Goal: Task Accomplishment & Management: Use online tool/utility

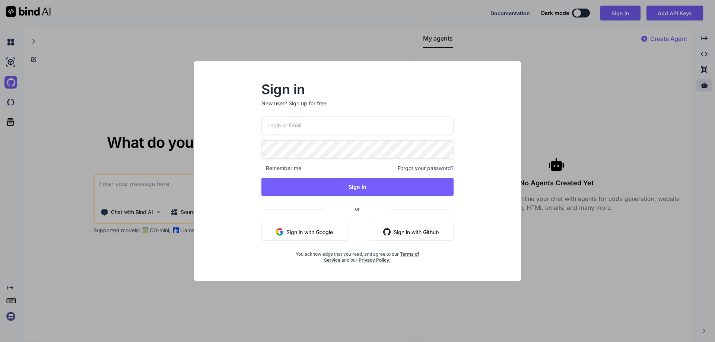
click at [418, 232] on button "Sign in with Github" at bounding box center [411, 232] width 85 height 18
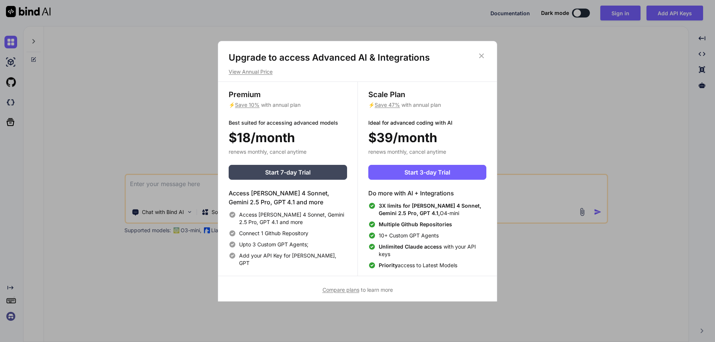
click at [484, 56] on icon at bounding box center [481, 56] width 8 height 8
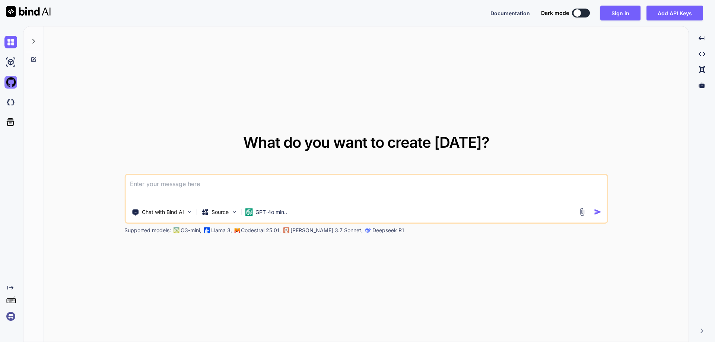
click at [8, 80] on img at bounding box center [10, 82] width 13 height 13
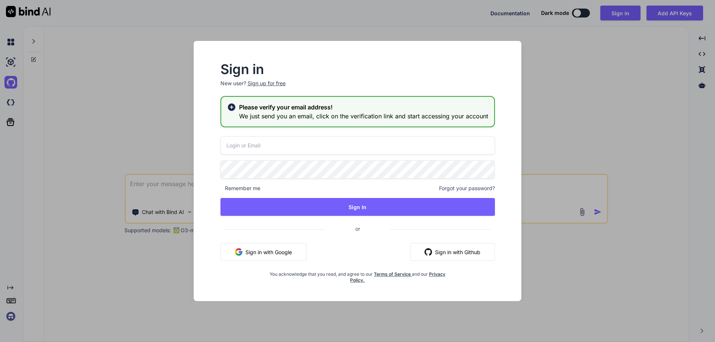
click at [260, 116] on h3 "We just send you an email, click on the verification link and start accessing y…" at bounding box center [363, 116] width 249 height 9
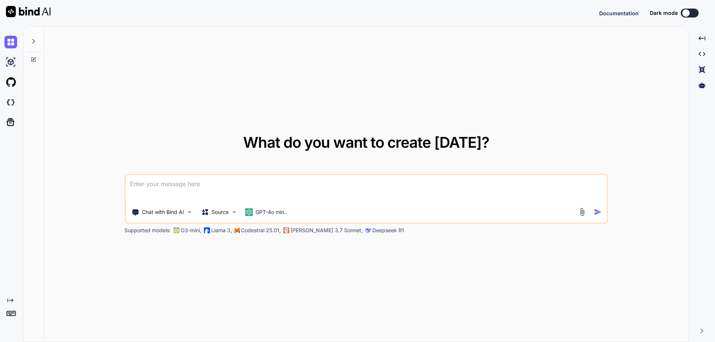
type textarea "x"
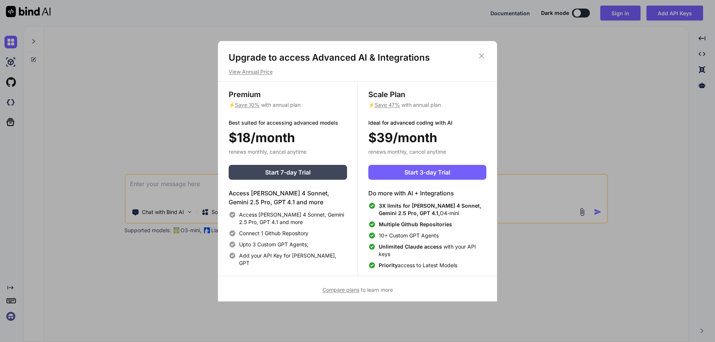
click at [482, 56] on icon at bounding box center [481, 55] width 5 height 5
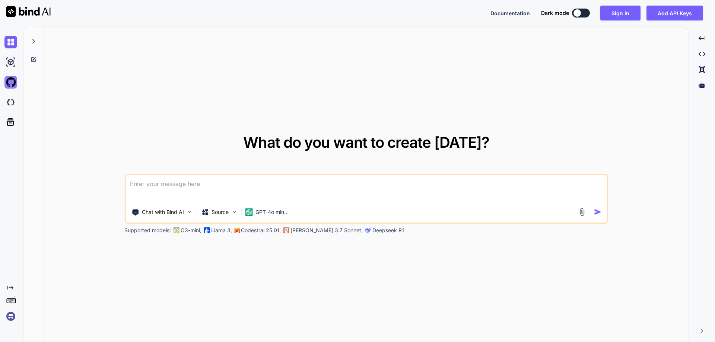
click at [9, 82] on img at bounding box center [10, 82] width 13 height 13
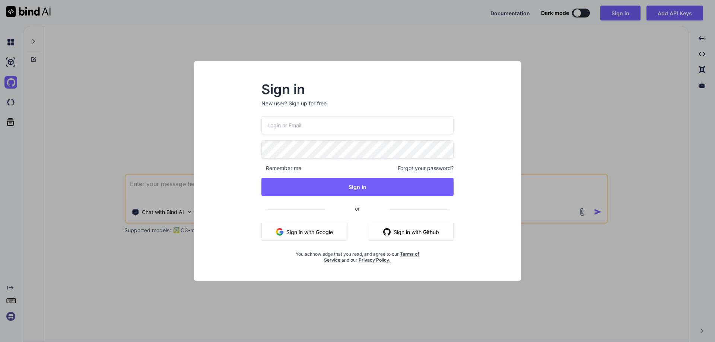
click at [413, 231] on button "Sign in with Github" at bounding box center [411, 232] width 85 height 18
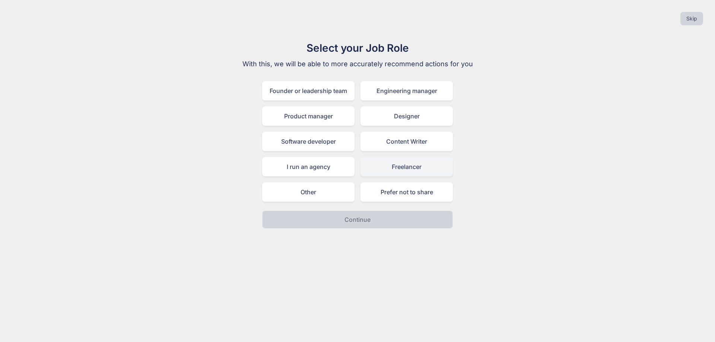
click at [414, 169] on div "Freelancer" at bounding box center [407, 166] width 92 height 19
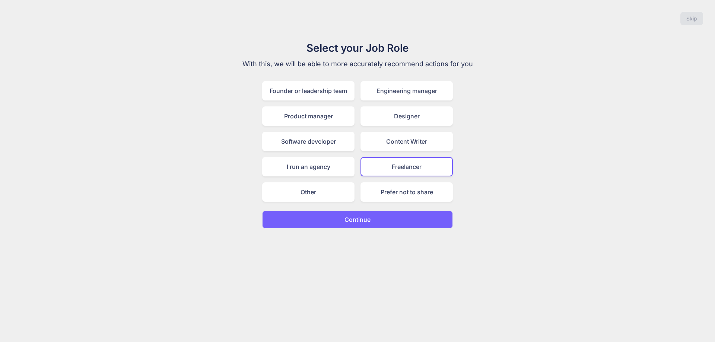
click at [363, 221] on p "Continue" at bounding box center [358, 219] width 26 height 9
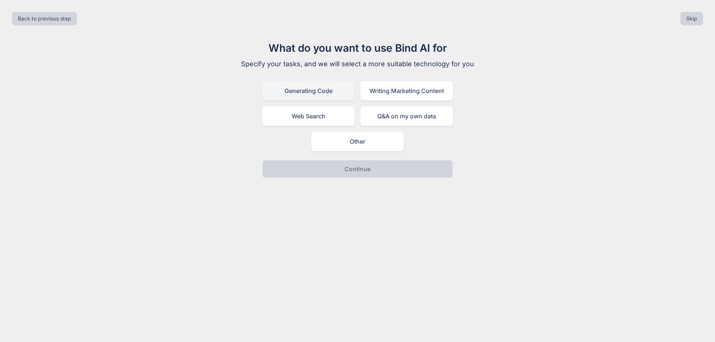
click at [320, 99] on div "Generating Code" at bounding box center [308, 90] width 92 height 19
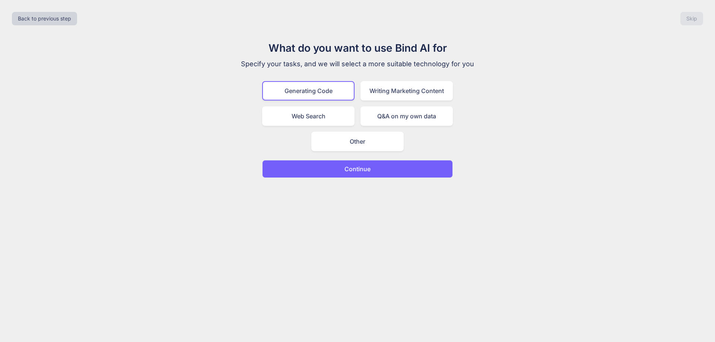
click at [377, 172] on button "Continue" at bounding box center [357, 169] width 191 height 18
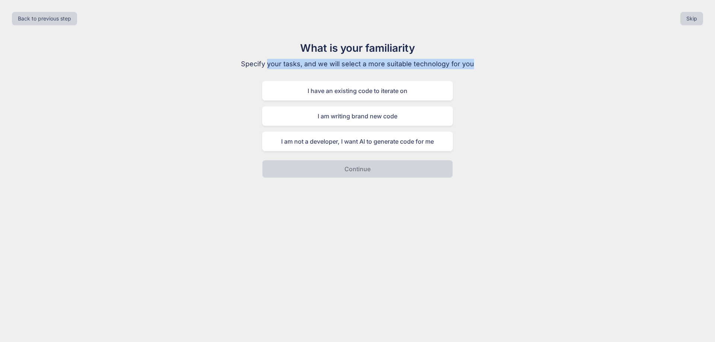
drag, startPoint x: 269, startPoint y: 64, endPoint x: 486, endPoint y: 64, distance: 217.1
click at [486, 64] on div "What is your familiarity Specify your tasks, and we will select a more suitable…" at bounding box center [357, 109] width 703 height 138
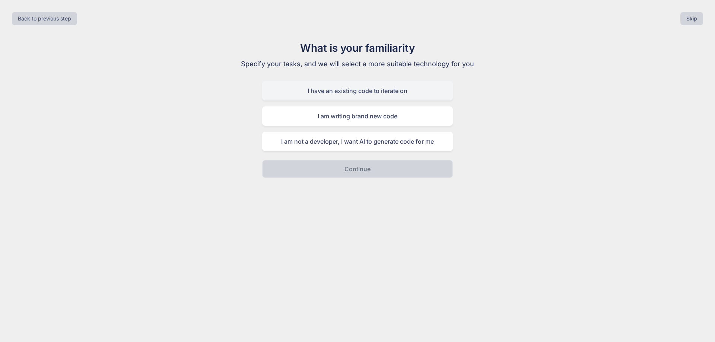
click at [388, 97] on div "I have an existing code to iterate on" at bounding box center [357, 90] width 191 height 19
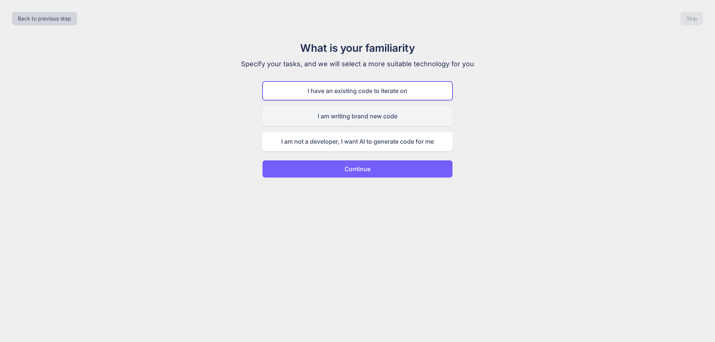
click at [384, 110] on div "I am writing brand new code" at bounding box center [357, 116] width 191 height 19
click at [384, 98] on div "I have an existing code to iterate on" at bounding box center [357, 90] width 191 height 19
click at [371, 117] on div "I am writing brand new code" at bounding box center [357, 116] width 191 height 19
click at [375, 165] on button "Continue" at bounding box center [357, 169] width 191 height 18
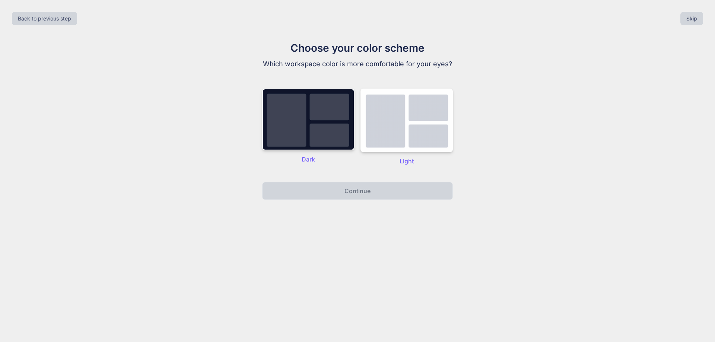
drag, startPoint x: 375, startPoint y: 165, endPoint x: 486, endPoint y: 139, distance: 114.2
click at [486, 139] on div "Choose your color scheme Which workspace color is more comfortable for your eye…" at bounding box center [357, 120] width 703 height 160
click at [326, 127] on img at bounding box center [308, 120] width 92 height 62
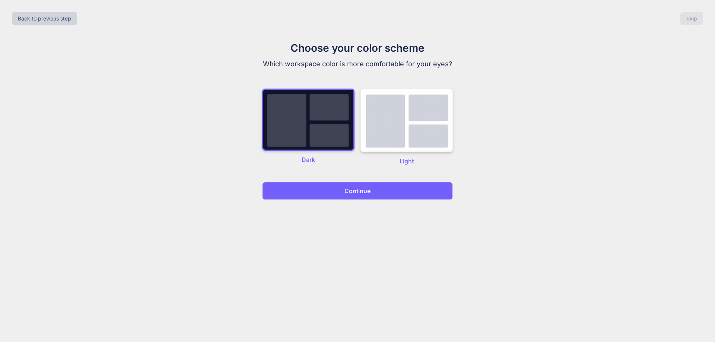
click at [388, 124] on img at bounding box center [407, 121] width 92 height 64
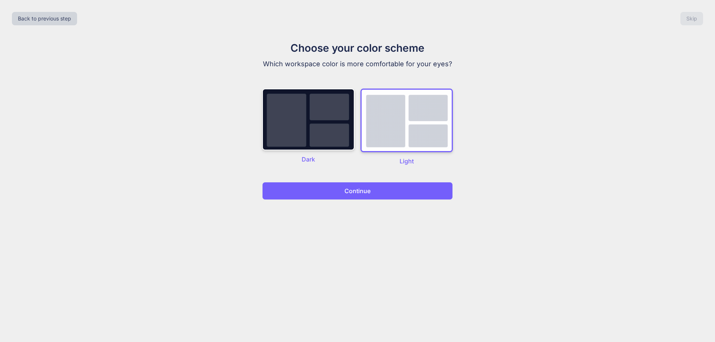
click at [366, 187] on p "Continue" at bounding box center [358, 191] width 26 height 9
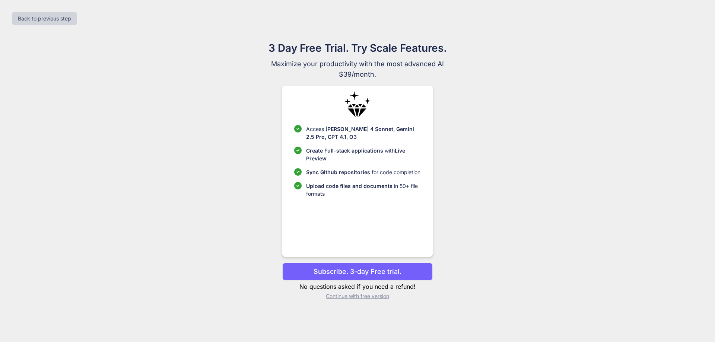
click at [381, 270] on p "Subscribe. 3-day Free trial." at bounding box center [358, 272] width 88 height 10
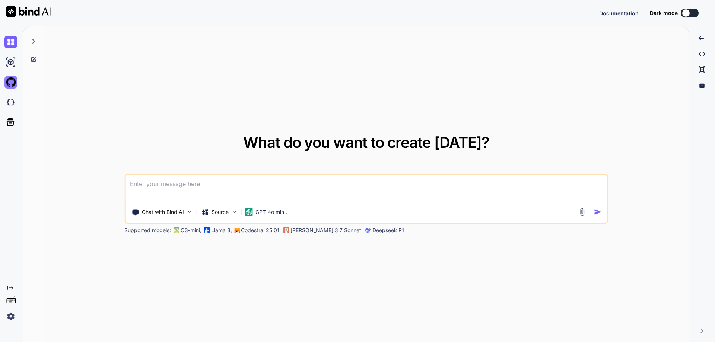
click at [9, 81] on img at bounding box center [10, 82] width 13 height 13
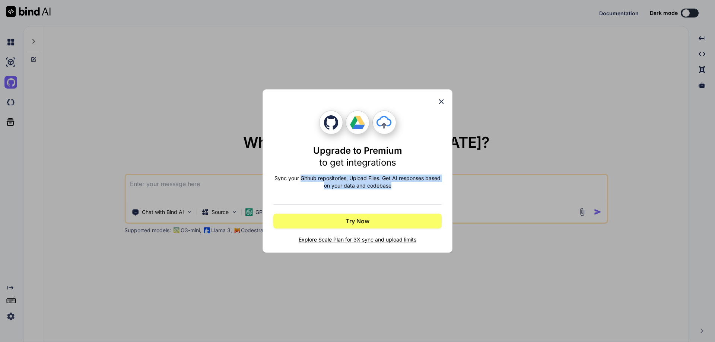
drag, startPoint x: 300, startPoint y: 179, endPoint x: 403, endPoint y: 194, distance: 103.8
click at [402, 194] on div "Upgrade to Premium to get integrations Sync your Github repositories, Upload Fi…" at bounding box center [357, 177] width 168 height 133
click at [403, 184] on p "Sync your Github repositories, Upload Files. Get AI responses based on your dat…" at bounding box center [357, 182] width 168 height 15
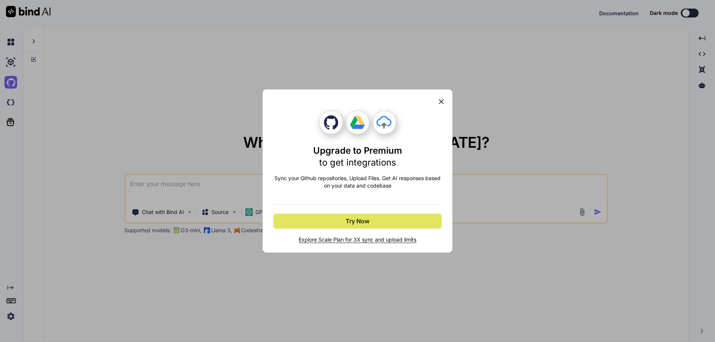
click at [374, 221] on button "Try Now" at bounding box center [357, 221] width 168 height 15
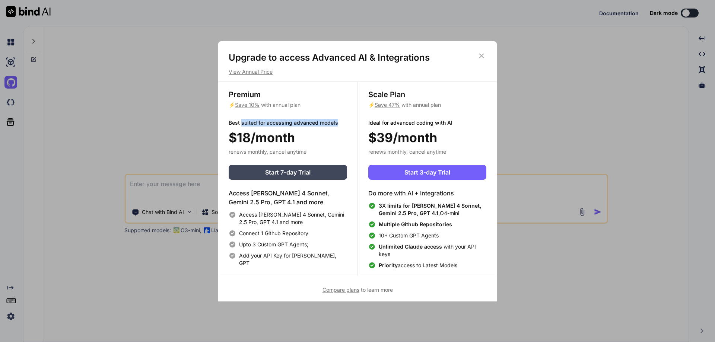
drag, startPoint x: 241, startPoint y: 123, endPoint x: 336, endPoint y: 123, distance: 95.0
click at [336, 123] on p "Best suited for accessing advanced models" at bounding box center [288, 122] width 118 height 7
click at [311, 174] on span "Start 7-day Trial" at bounding box center [287, 172] width 45 height 9
click at [485, 55] on icon at bounding box center [481, 56] width 8 height 8
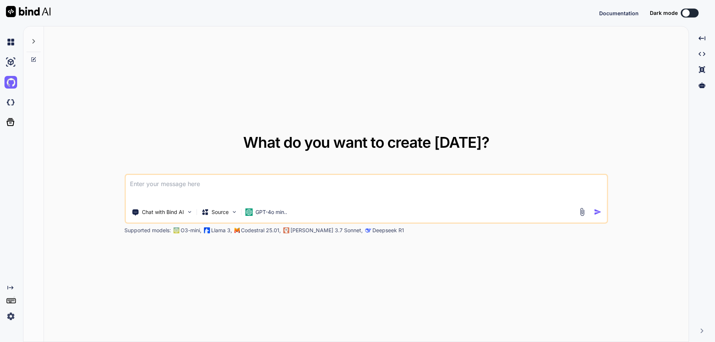
click at [691, 12] on button at bounding box center [690, 13] width 18 height 9
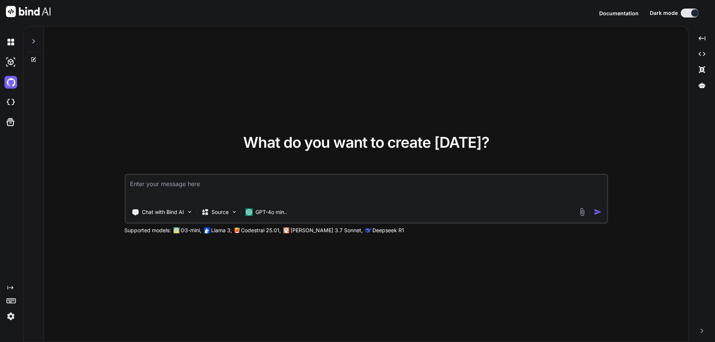
click at [690, 12] on button at bounding box center [690, 13] width 18 height 9
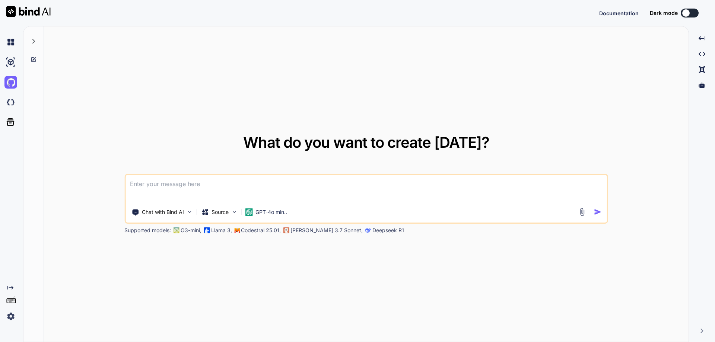
click at [305, 193] on textarea at bounding box center [367, 189] width 482 height 28
click at [36, 39] on icon at bounding box center [34, 41] width 6 height 6
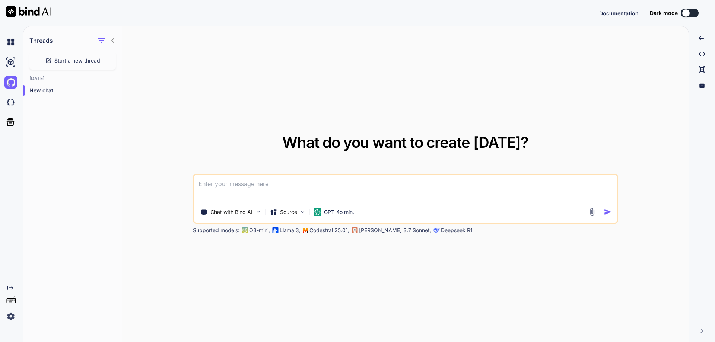
click at [113, 37] on div at bounding box center [105, 40] width 19 height 10
click at [112, 42] on icon at bounding box center [113, 41] width 6 height 6
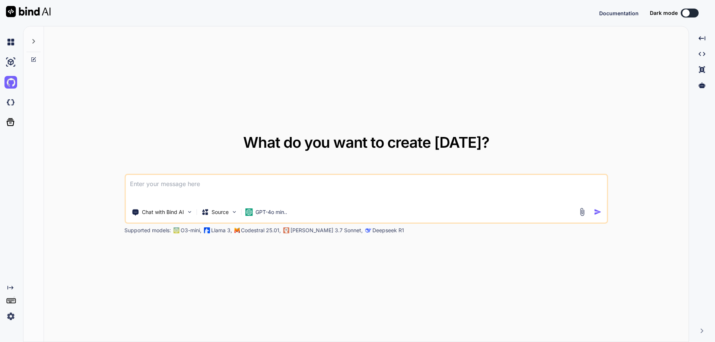
click at [9, 287] on icon "Created with Pixso." at bounding box center [10, 288] width 6 height 6
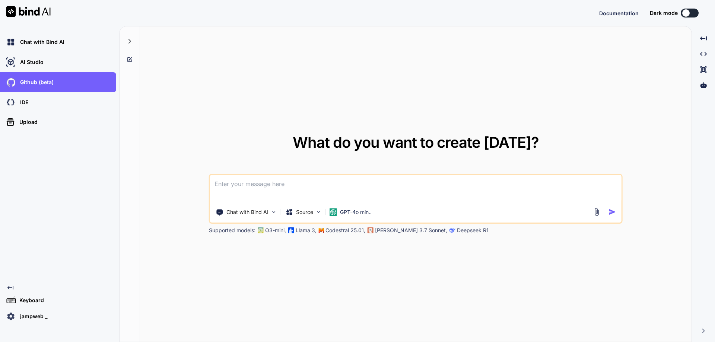
click at [9, 287] on icon at bounding box center [10, 288] width 6 height 4
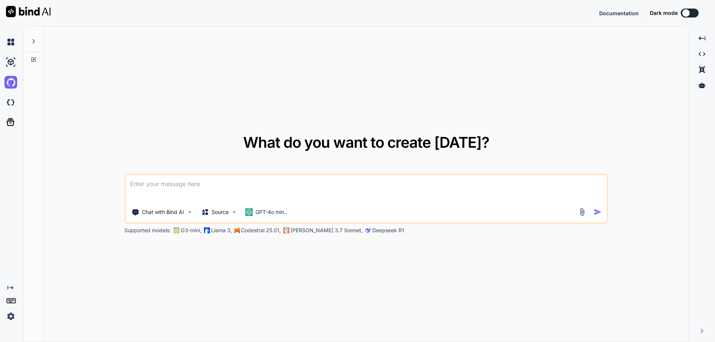
click at [11, 288] on icon "Created with Pixso." at bounding box center [10, 288] width 6 height 6
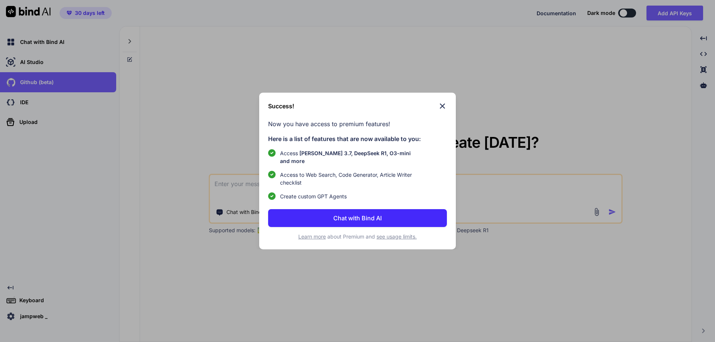
click at [11, 288] on div "Success! Now you have access to premium features! Here is a list of features th…" at bounding box center [357, 171] width 715 height 342
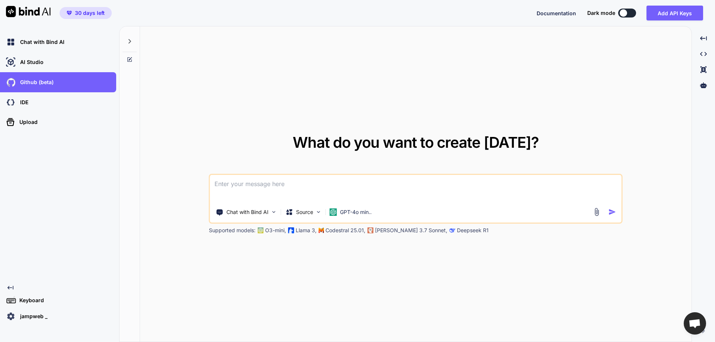
type textarea "x"
click at [10, 286] on icon "Created with Pixso." at bounding box center [10, 288] width 6 height 6
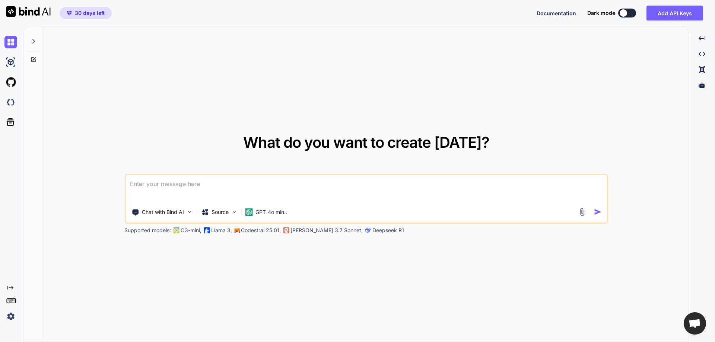
type textarea "x"
click at [13, 78] on img at bounding box center [10, 82] width 13 height 13
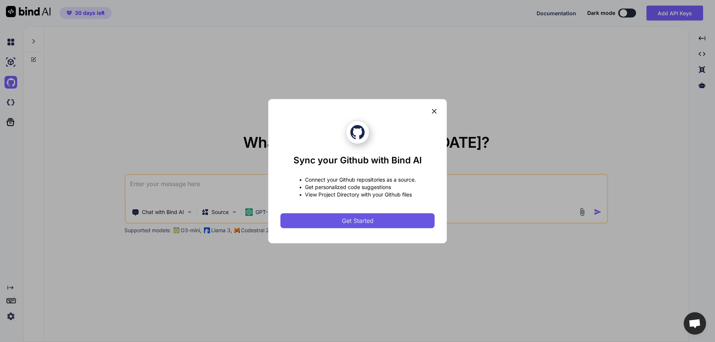
click at [370, 218] on span "Get Started" at bounding box center [358, 220] width 32 height 9
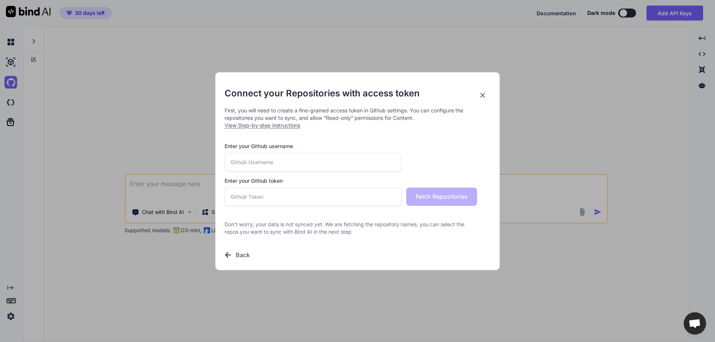
click at [270, 162] on input "text" at bounding box center [313, 162] width 177 height 18
paste input "jampweb"
type input "jampweb"
click at [275, 198] on input "text" at bounding box center [313, 197] width 177 height 18
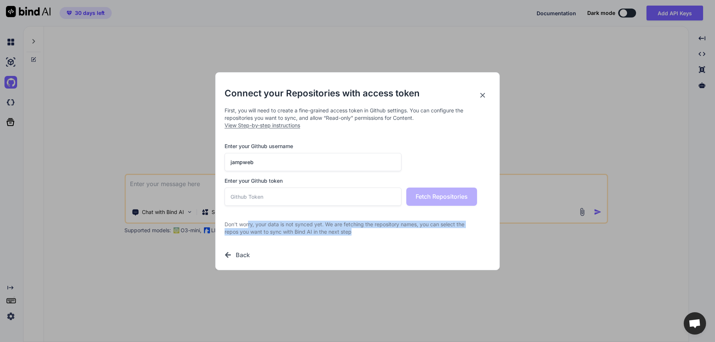
drag, startPoint x: 277, startPoint y: 224, endPoint x: 377, endPoint y: 232, distance: 99.8
click at [377, 232] on p "Don't worry, your data is not synced yet. We are fetching the repository names,…" at bounding box center [351, 228] width 253 height 15
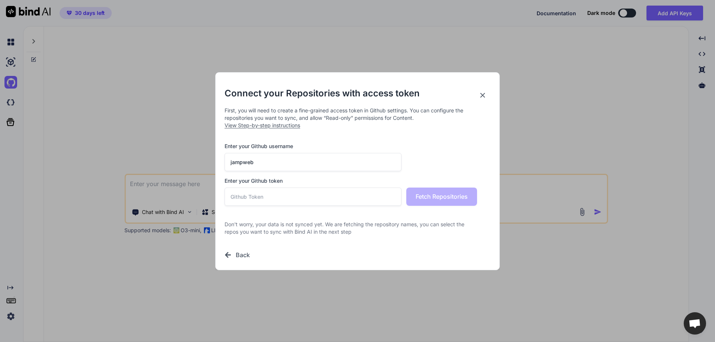
click at [270, 126] on span "View Step-by-step instructions" at bounding box center [263, 125] width 76 height 6
click at [304, 193] on input "text" at bounding box center [313, 197] width 177 height 18
paste input "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"
type input "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"
click at [463, 201] on button "Fetch Repositories" at bounding box center [441, 197] width 71 height 18
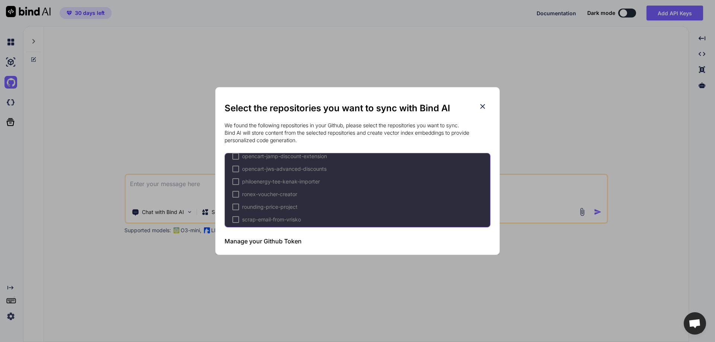
scroll to position [223, 0]
click at [263, 195] on span "opencart-jamp-discount-extension" at bounding box center [284, 193] width 85 height 7
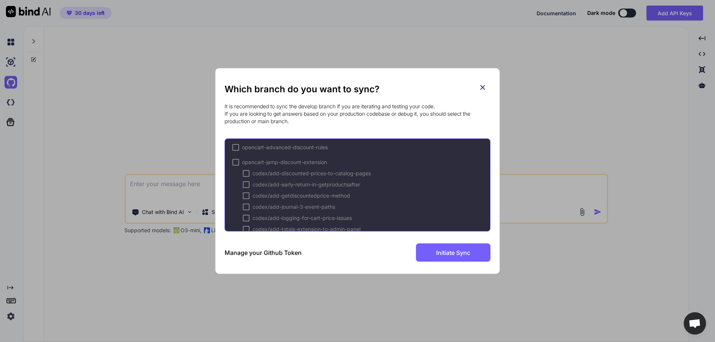
scroll to position [298, 0]
click at [234, 148] on div at bounding box center [235, 149] width 7 height 7
click at [236, 172] on div at bounding box center [235, 173] width 7 height 7
click at [255, 172] on span "woo-softone-sync" at bounding box center [264, 172] width 44 height 7
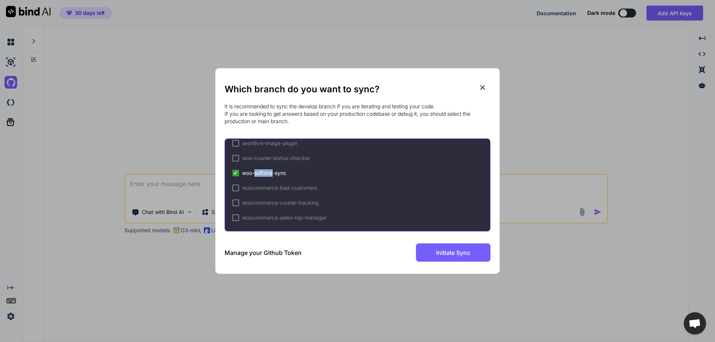
click at [255, 172] on span "woo-softone-sync" at bounding box center [264, 172] width 44 height 7
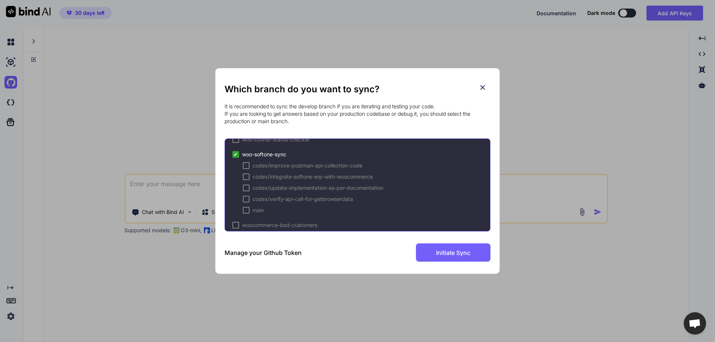
click at [245, 209] on div at bounding box center [246, 210] width 7 height 7
click at [247, 199] on div at bounding box center [246, 199] width 7 height 7
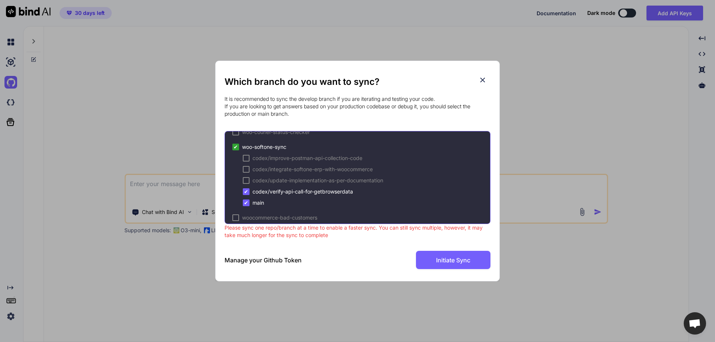
click at [245, 191] on span "✔" at bounding box center [246, 191] width 4 height 7
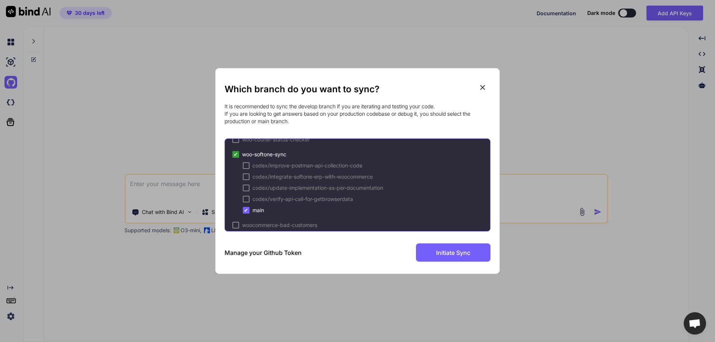
click at [258, 155] on span "woo-softone-sync" at bounding box center [264, 154] width 44 height 7
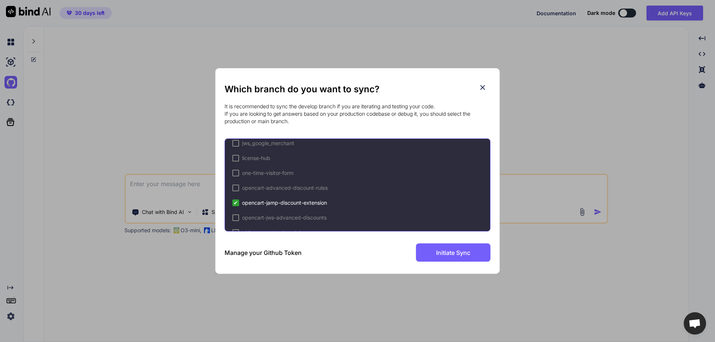
click at [275, 200] on span "opencart-jamp-discount-extension" at bounding box center [284, 202] width 85 height 7
click at [247, 150] on div at bounding box center [246, 150] width 7 height 7
click at [250, 202] on span "opencart-jamp-discount-extension" at bounding box center [284, 202] width 85 height 7
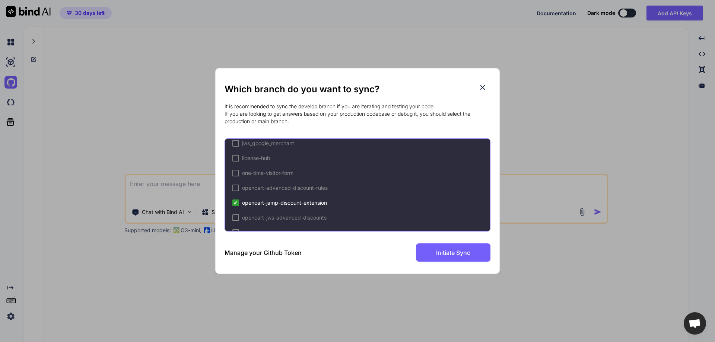
scroll to position [319, 0]
click at [469, 254] on span "Initiate Sync" at bounding box center [453, 252] width 34 height 9
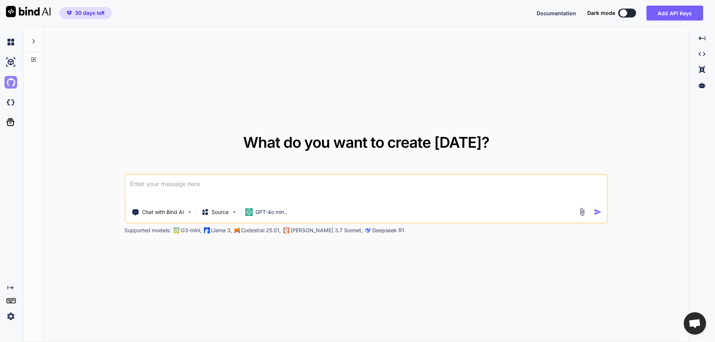
click at [9, 83] on img at bounding box center [10, 82] width 13 height 13
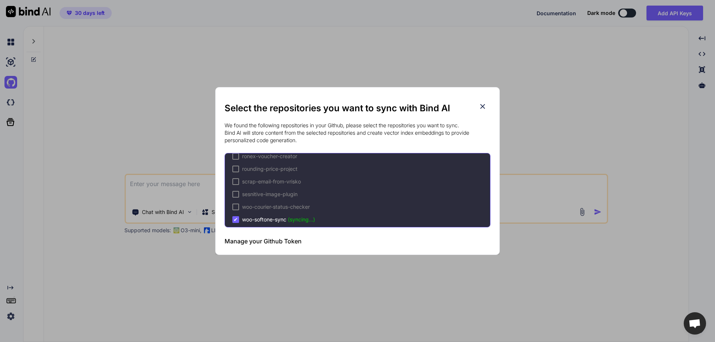
scroll to position [229, 0]
click at [483, 102] on icon at bounding box center [483, 106] width 8 height 8
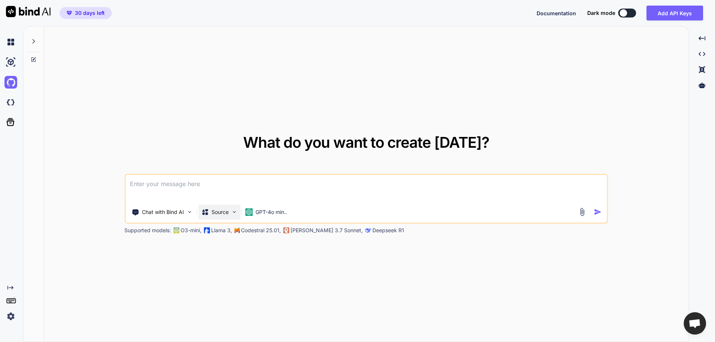
click at [231, 216] on div "Source" at bounding box center [219, 212] width 42 height 15
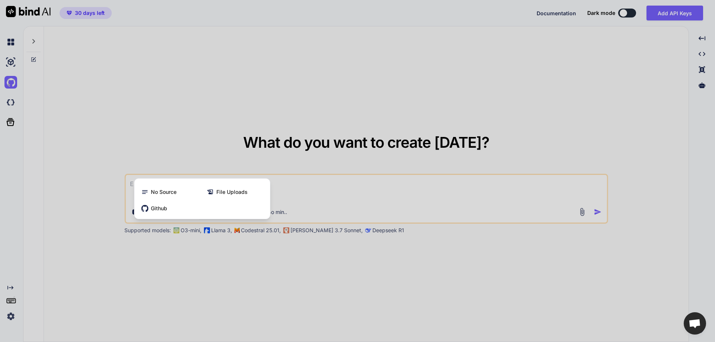
click at [103, 198] on div at bounding box center [357, 171] width 715 height 342
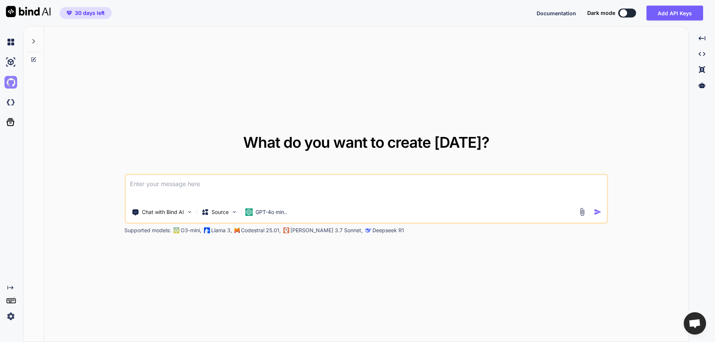
click at [8, 83] on img at bounding box center [10, 82] width 13 height 13
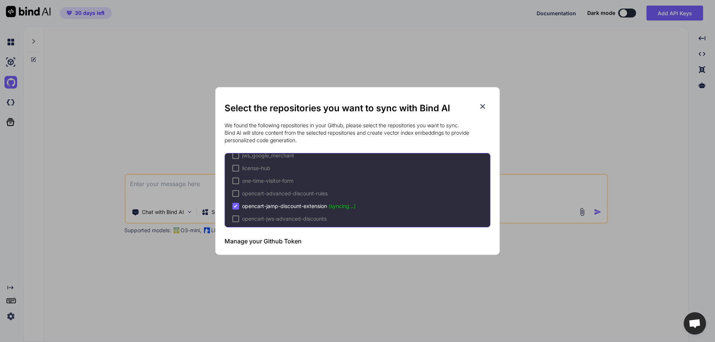
scroll to position [223, 0]
click at [346, 194] on span "(syncing...)" at bounding box center [341, 193] width 27 height 6
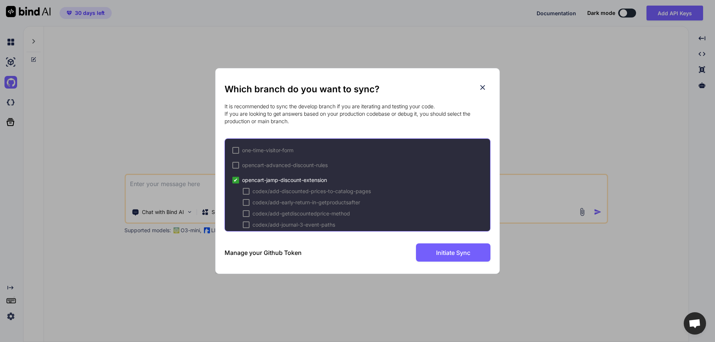
scroll to position [261, 0]
click at [318, 187] on span "opencart-jamp-discount-extension" at bounding box center [284, 186] width 85 height 7
click at [484, 87] on icon at bounding box center [482, 87] width 5 height 5
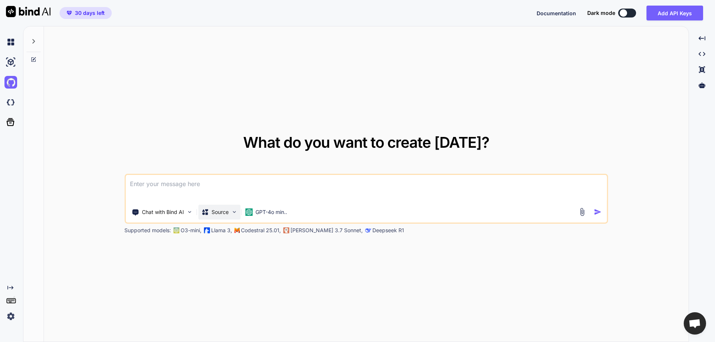
click at [222, 210] on p "Source" at bounding box center [220, 212] width 17 height 7
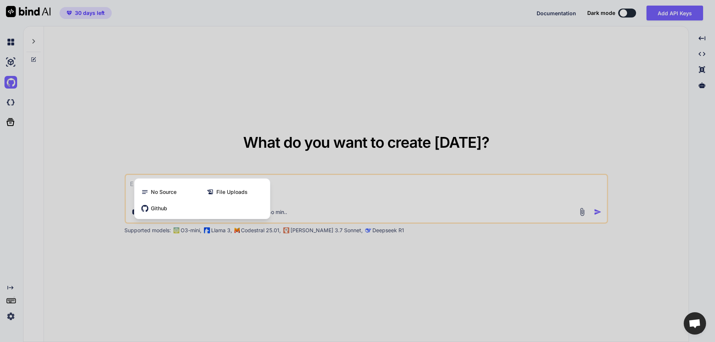
click at [222, 210] on div "Github" at bounding box center [202, 208] width 130 height 15
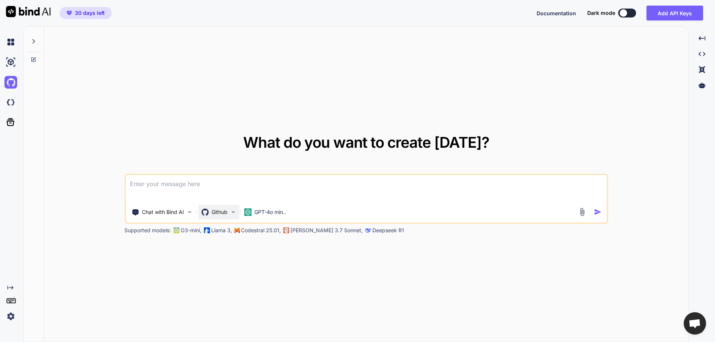
click at [218, 210] on p "Github" at bounding box center [220, 212] width 16 height 7
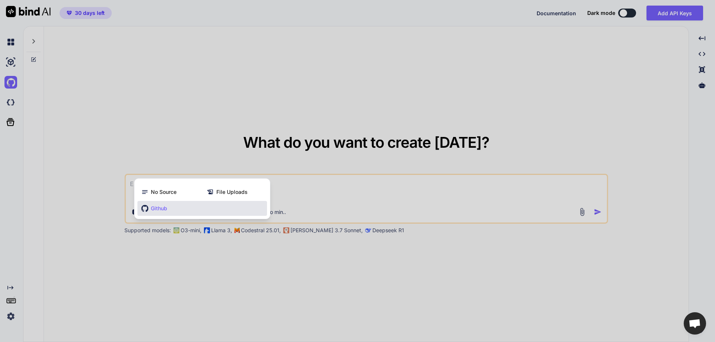
click at [221, 255] on div at bounding box center [357, 171] width 715 height 342
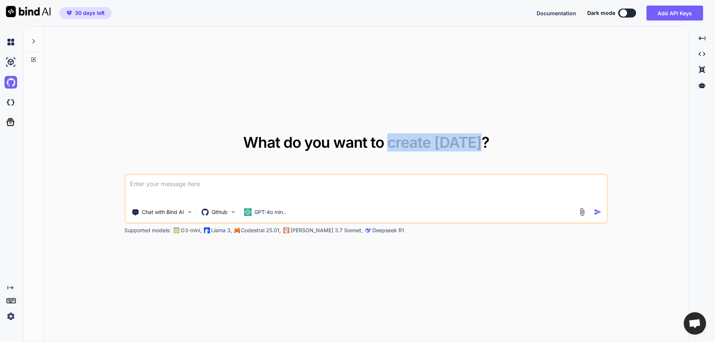
drag, startPoint x: 394, startPoint y: 144, endPoint x: 482, endPoint y: 141, distance: 88.7
click at [482, 141] on span "What do you want to create today?" at bounding box center [366, 142] width 246 height 18
click at [177, 182] on textarea at bounding box center [367, 189] width 482 height 28
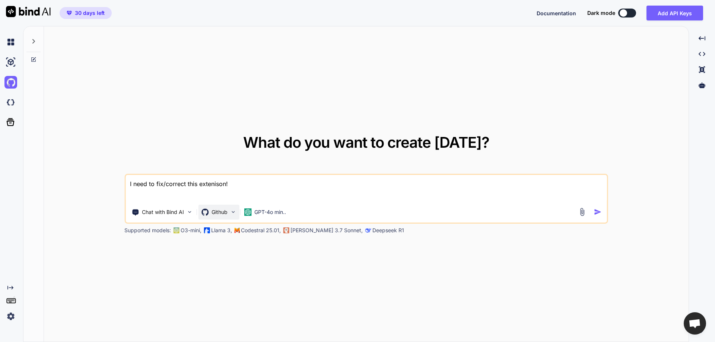
click at [220, 211] on p "Github" at bounding box center [220, 212] width 16 height 7
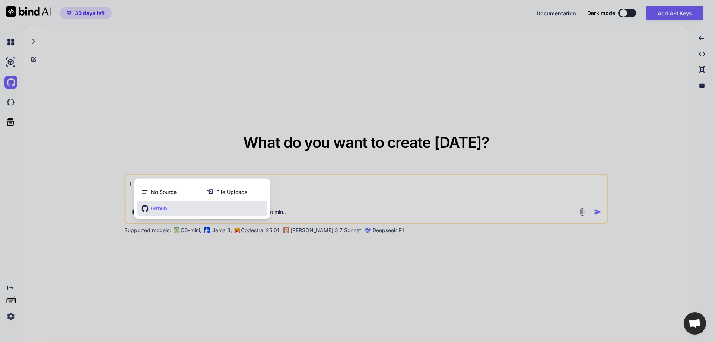
click at [220, 211] on div "Github" at bounding box center [202, 208] width 130 height 15
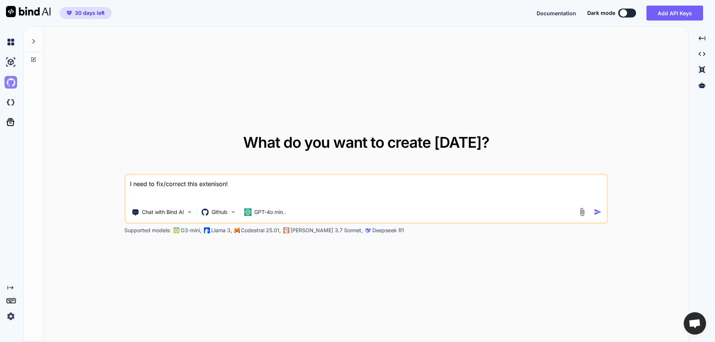
click at [10, 82] on img at bounding box center [10, 82] width 13 height 13
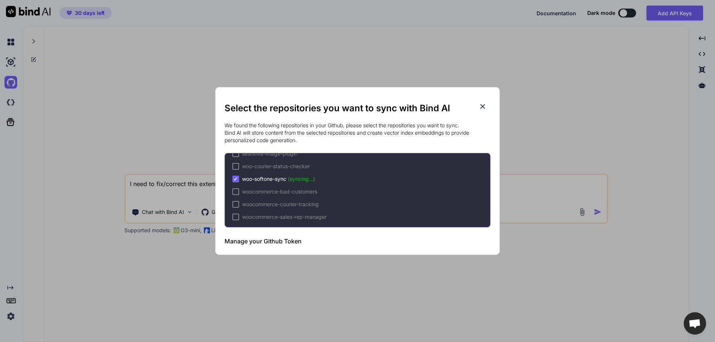
scroll to position [340, 0]
click at [480, 106] on icon at bounding box center [483, 106] width 8 height 8
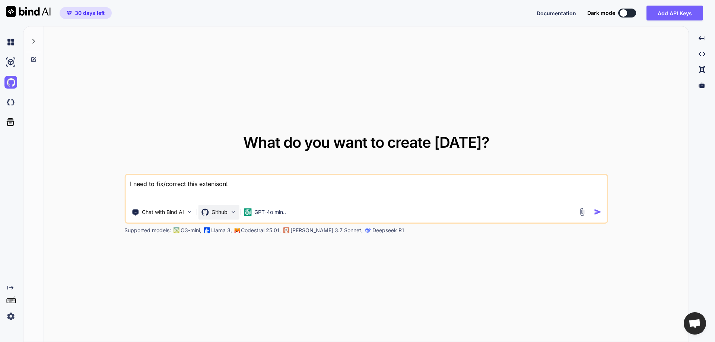
click at [228, 209] on p "Github" at bounding box center [220, 212] width 16 height 7
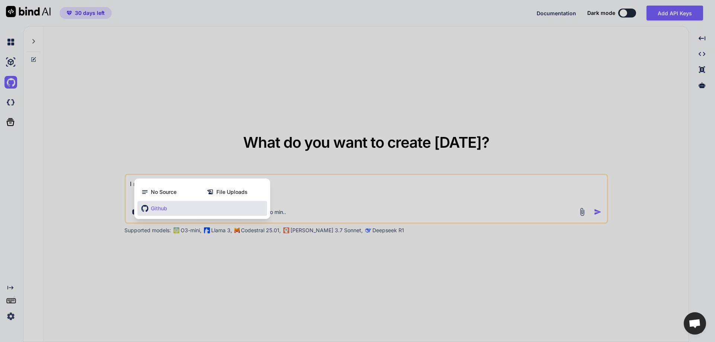
click at [159, 211] on span "Github" at bounding box center [159, 208] width 16 height 7
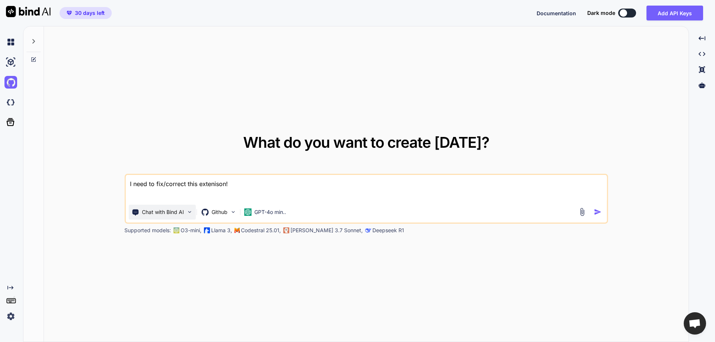
click at [188, 211] on img at bounding box center [189, 212] width 6 height 6
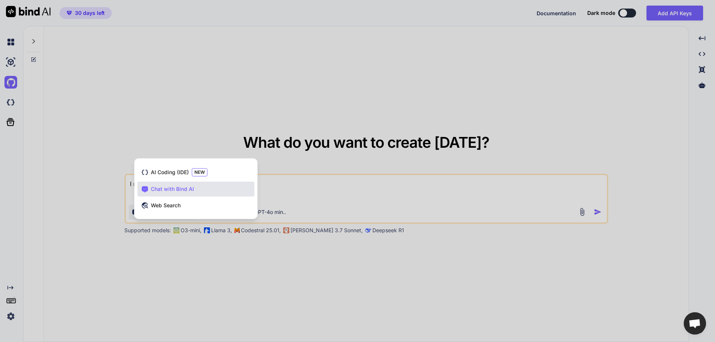
click at [210, 266] on div at bounding box center [357, 171] width 715 height 342
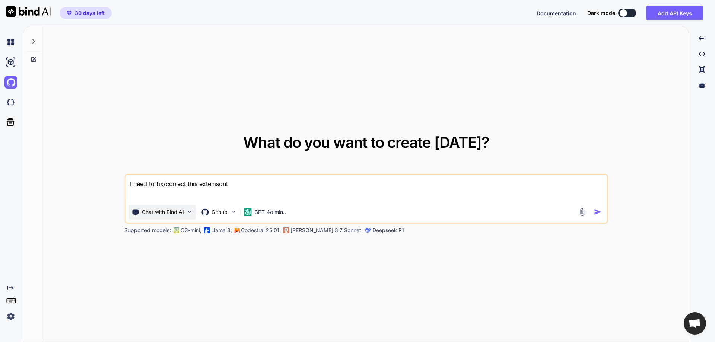
click at [180, 210] on p "Chat with Bind AI" at bounding box center [163, 212] width 42 height 7
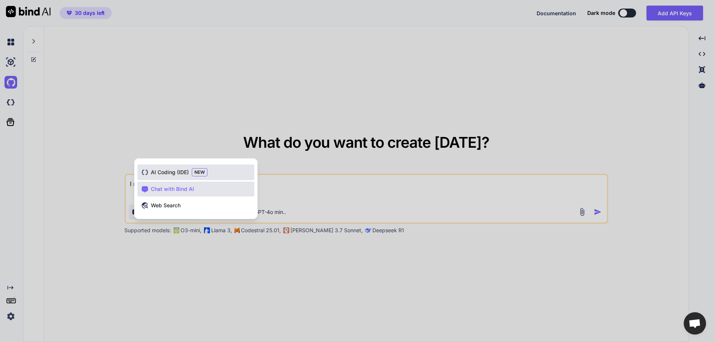
click at [172, 169] on span "AI Coding (IDE)" at bounding box center [170, 172] width 38 height 7
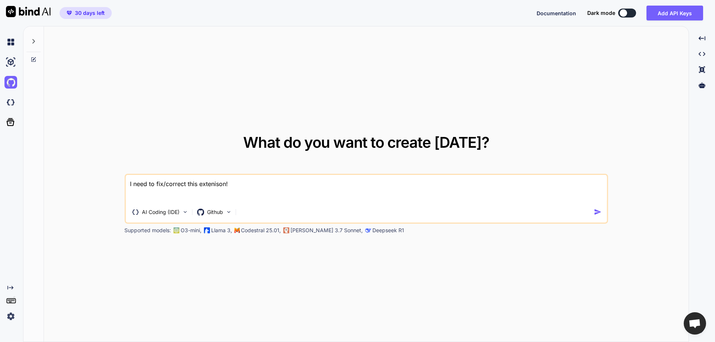
click at [238, 186] on textarea "I need to fix/correct this extenison!" at bounding box center [367, 189] width 482 height 28
click at [204, 193] on textarea "I need to fix/correct this extenison! The instruction of this" at bounding box center [367, 189] width 482 height 28
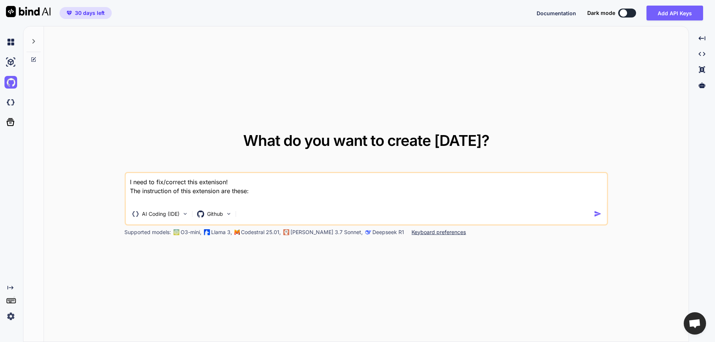
paste textarea "1. I can have discount rules with include categories, manufacturers or products…"
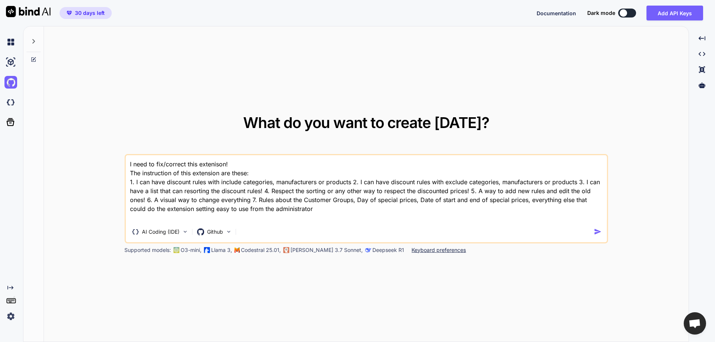
click at [355, 181] on textarea "I need to fix/correct this extenison! The instruction of this extension are the…" at bounding box center [367, 188] width 482 height 67
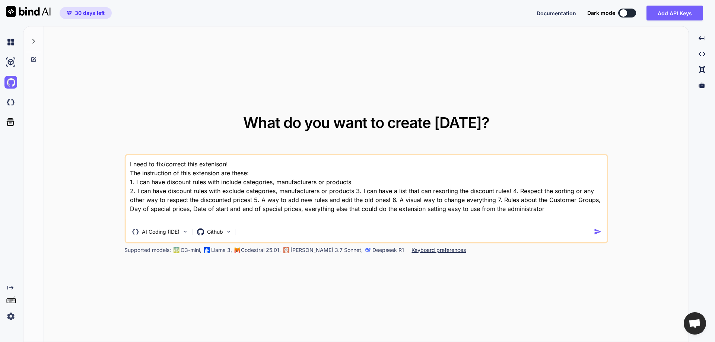
click at [356, 190] on textarea "I need to fix/correct this extenison! The instruction of this extension are the…" at bounding box center [367, 188] width 482 height 67
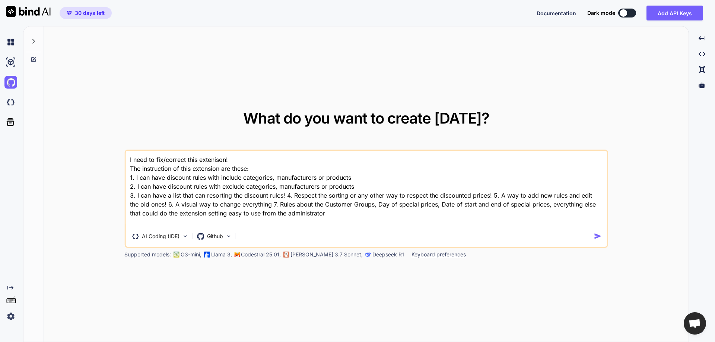
click at [288, 196] on textarea "I need to fix/correct this extenison! The instruction of this extension are the…" at bounding box center [367, 189] width 482 height 76
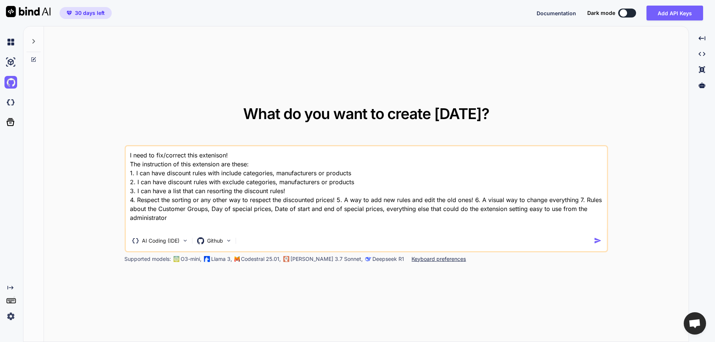
click at [336, 200] on textarea "I need to fix/correct this extenison! The instruction of this extension are the…" at bounding box center [367, 188] width 482 height 85
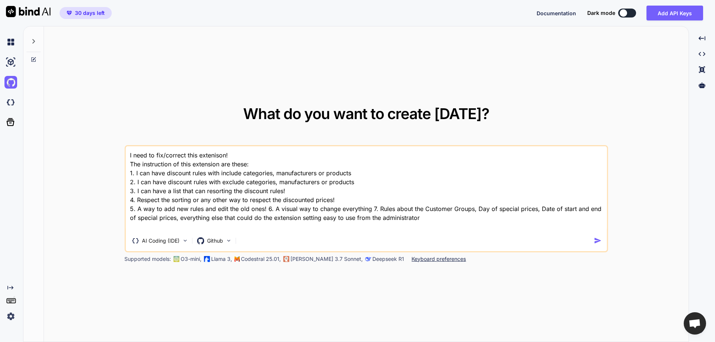
click at [267, 207] on textarea "I need to fix/correct this extenison! The instruction of this extension are the…" at bounding box center [367, 188] width 482 height 85
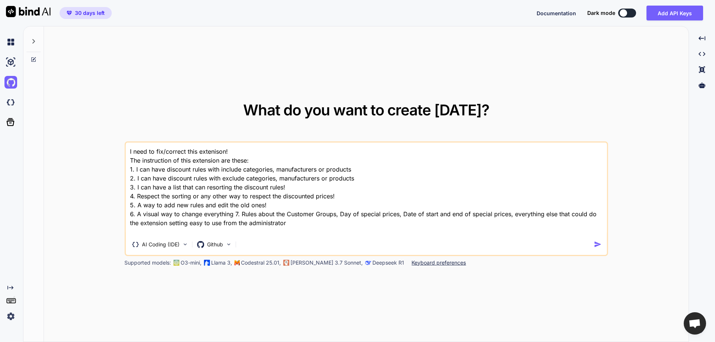
click at [236, 213] on textarea "I need to fix/correct this extenison! The instruction of this extension are the…" at bounding box center [367, 189] width 482 height 92
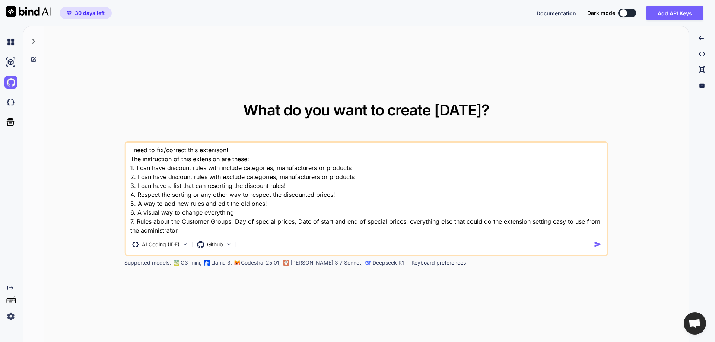
scroll to position [10, 0]
click at [213, 222] on textarea "I need to fix/correct this extenison! The instruction of this extension are the…" at bounding box center [367, 189] width 482 height 92
click at [207, 229] on textarea "I need to fix/correct this extenison! The instruction of this extension are the…" at bounding box center [367, 189] width 482 height 92
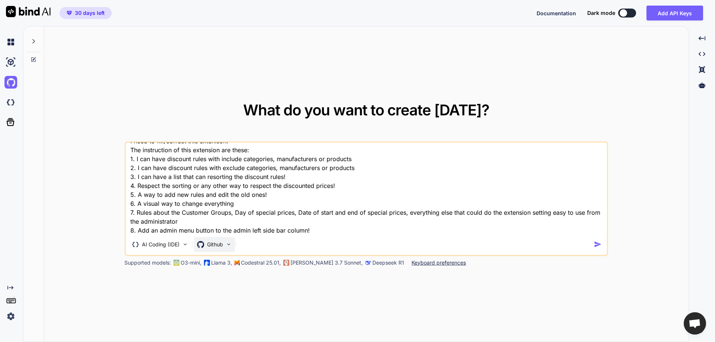
type textarea "I need to fix/correct this extenison! The instruction of this extension are the…"
click at [224, 242] on div "Github" at bounding box center [214, 244] width 41 height 15
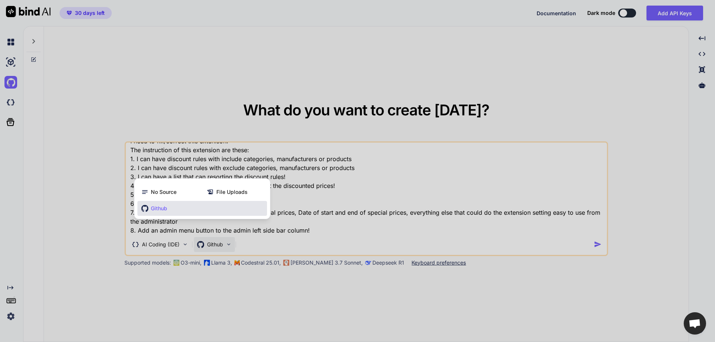
click at [223, 243] on div at bounding box center [357, 171] width 715 height 342
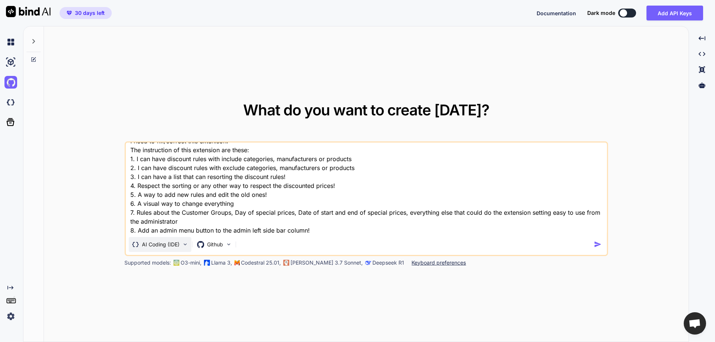
click at [146, 243] on p "AI Coding (IDE)" at bounding box center [161, 244] width 38 height 7
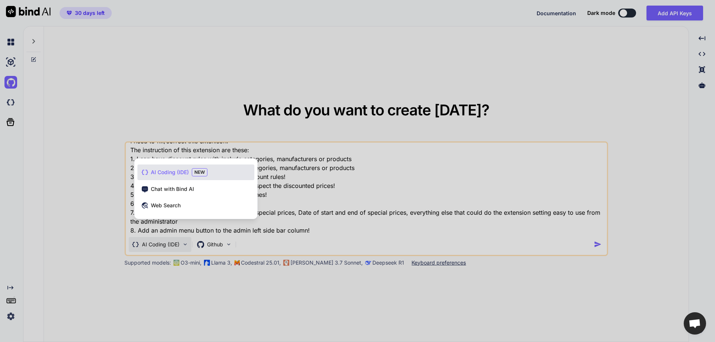
click at [146, 243] on div at bounding box center [357, 171] width 715 height 342
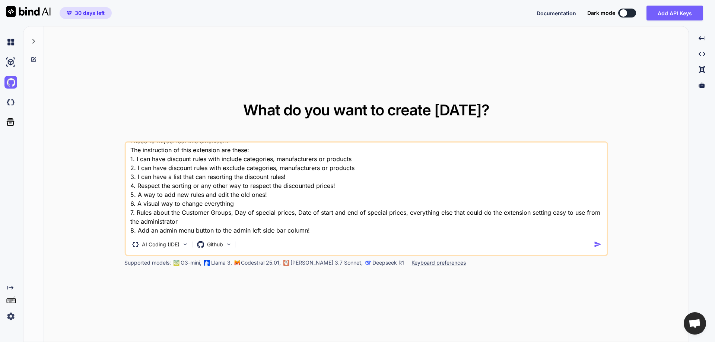
click at [596, 244] on img "button" at bounding box center [598, 245] width 8 height 8
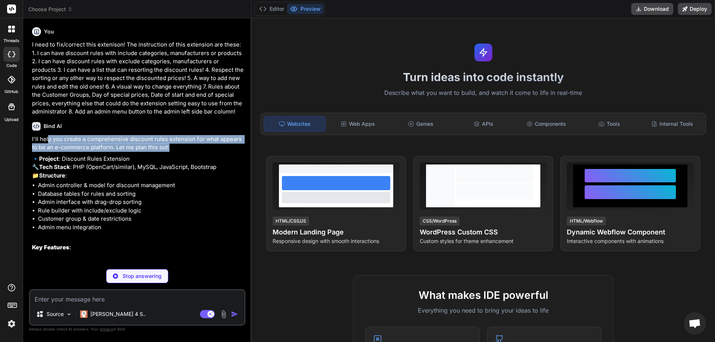
drag, startPoint x: 55, startPoint y: 141, endPoint x: 178, endPoint y: 148, distance: 123.5
click at [178, 148] on p "I'll help you create a comprehensive discount rules extension for what appears …" at bounding box center [138, 143] width 212 height 17
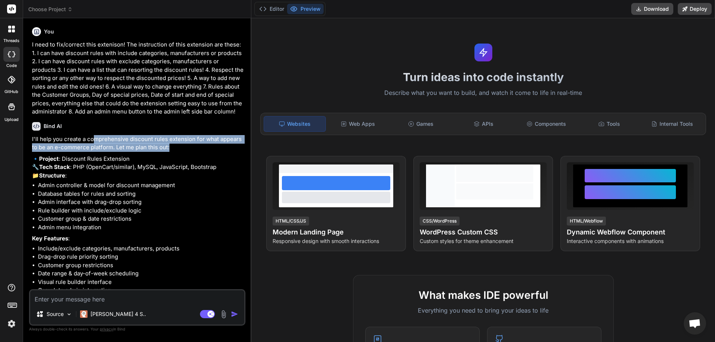
drag, startPoint x: 136, startPoint y: 142, endPoint x: 195, endPoint y: 152, distance: 59.3
click at [195, 152] on p "I'll help you create a comprehensive discount rules extension for what appears …" at bounding box center [138, 143] width 212 height 17
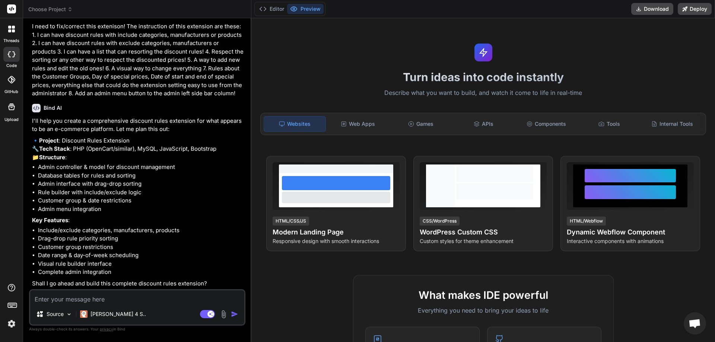
scroll to position [35, 0]
click at [15, 76] on div at bounding box center [11, 80] width 16 height 16
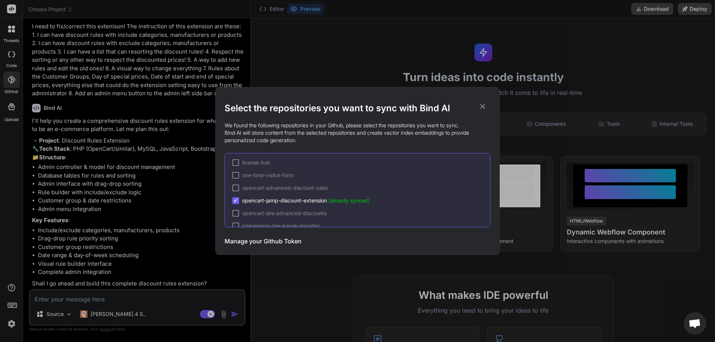
scroll to position [223, 0]
click at [172, 243] on div "Select the repositories you want to sync with Bind AI We found the following re…" at bounding box center [357, 171] width 715 height 342
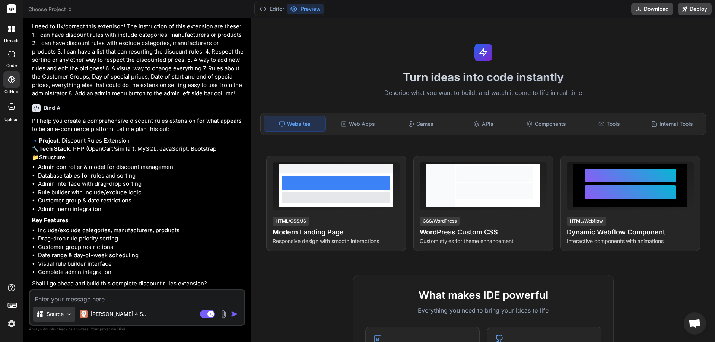
click at [57, 316] on p "Source" at bounding box center [55, 314] width 17 height 7
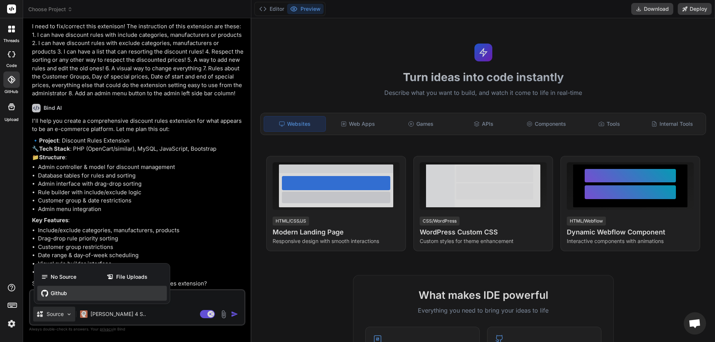
click at [61, 294] on span "Github" at bounding box center [59, 293] width 16 height 7
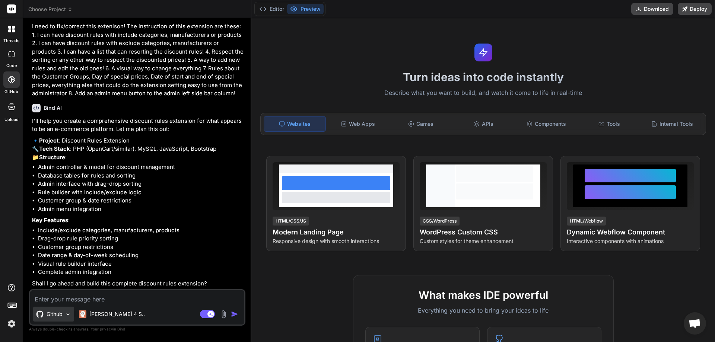
click at [63, 312] on p "Github" at bounding box center [55, 314] width 16 height 7
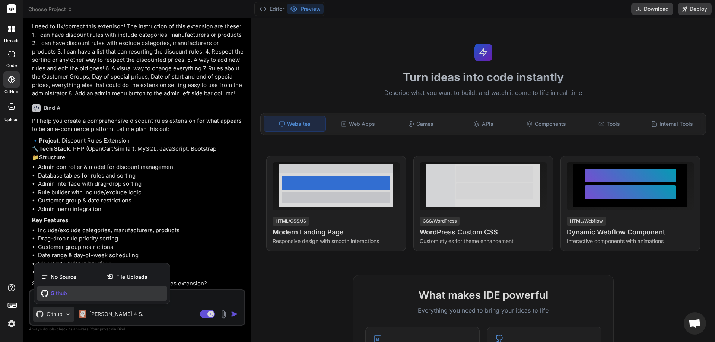
click at [63, 312] on div at bounding box center [357, 171] width 715 height 342
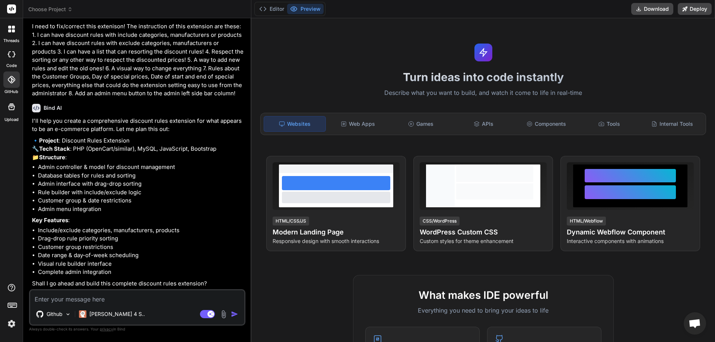
drag, startPoint x: 225, startPoint y: 315, endPoint x: 190, endPoint y: 226, distance: 95.9
click at [190, 226] on div "I'll help you create a comprehensive discount rules extension for what appears …" at bounding box center [138, 202] width 212 height 171
click at [223, 314] on img at bounding box center [223, 314] width 9 height 9
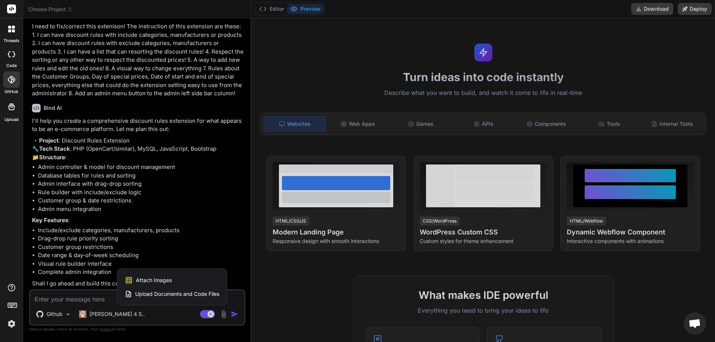
click at [166, 253] on div at bounding box center [357, 171] width 715 height 342
type textarea "x"
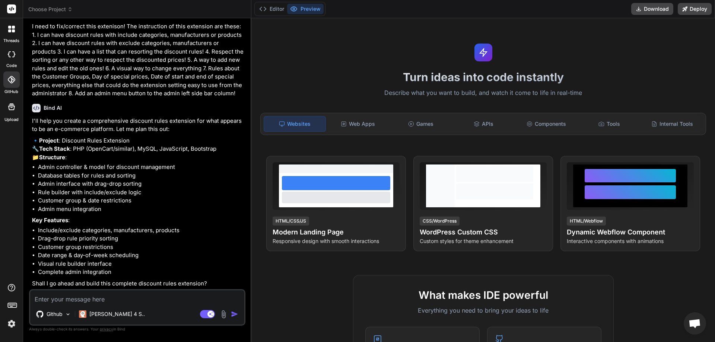
click at [100, 301] on textarea at bounding box center [137, 296] width 214 height 13
type textarea "S"
type textarea "x"
type textarea "So"
type textarea "x"
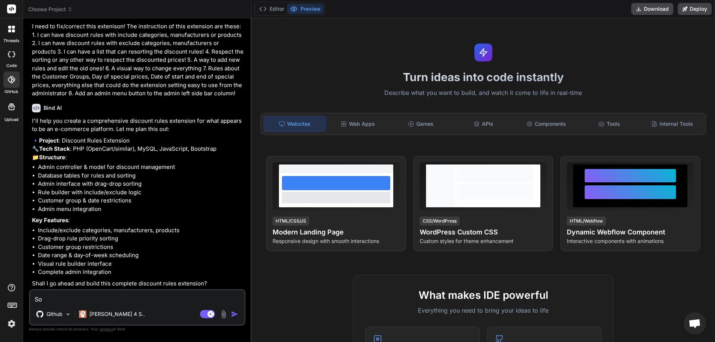
type textarea "Sor"
type textarea "x"
type textarea "Sorr"
type textarea "x"
type textarea "Sorry"
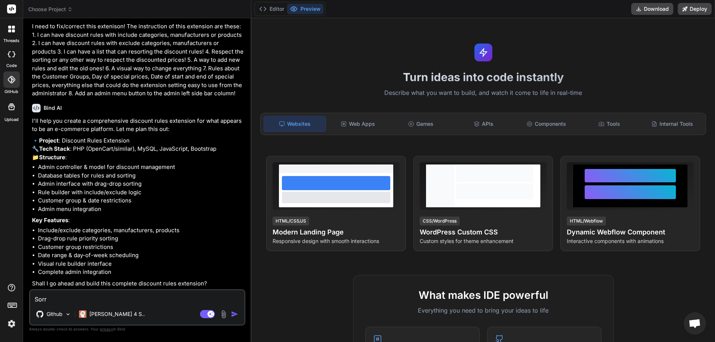
type textarea "x"
type textarea "Sorry"
type textarea "x"
type textarea "Sorry b"
type textarea "x"
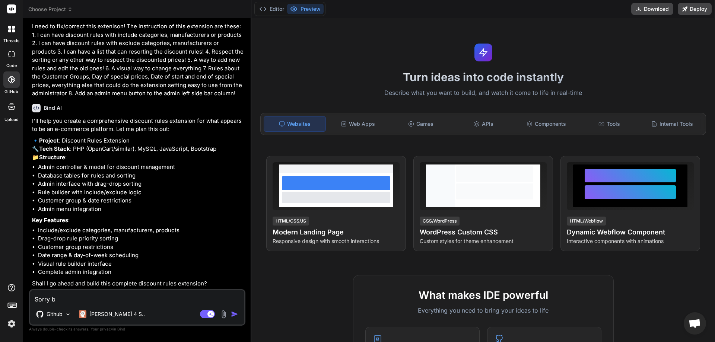
type textarea "Sorry bu"
type textarea "x"
type textarea "Sorry but"
type textarea "x"
type textarea "Sorry but"
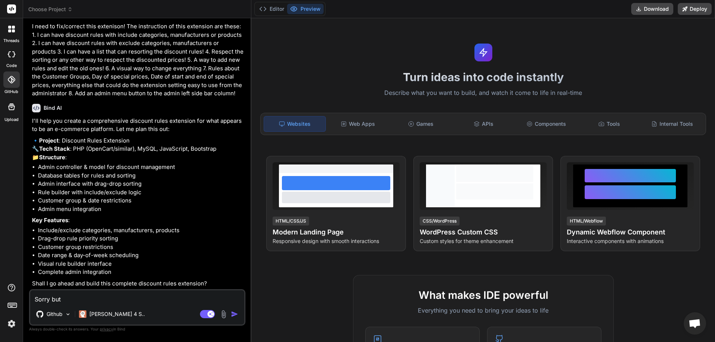
type textarea "x"
type textarea "Sorry but I"
type textarea "x"
type textarea "Sorry but I"
type textarea "x"
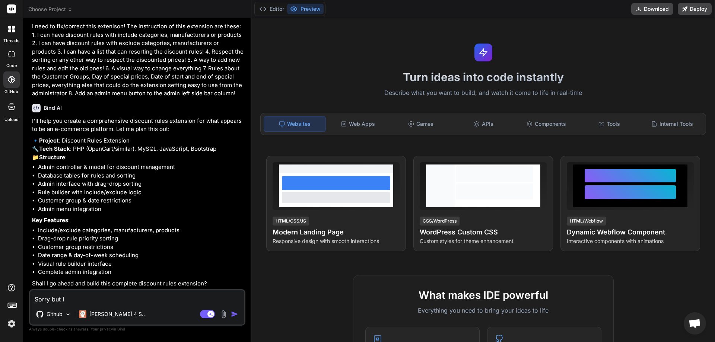
type textarea "Sorry but I a"
type textarea "x"
type textarea "Sorry but I ar"
type textarea "x"
type textarea "Sorry but I a"
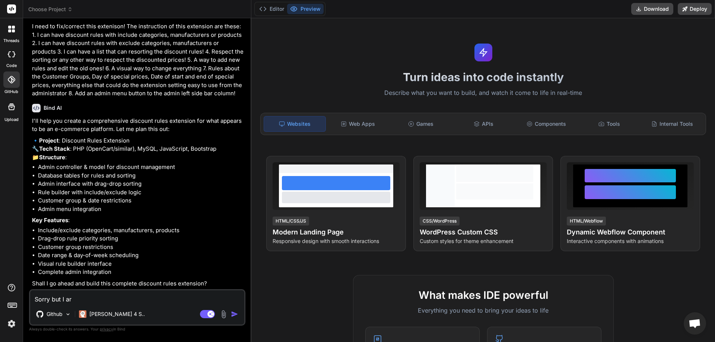
type textarea "x"
type textarea "Sorry but I al"
type textarea "x"
type textarea "Sorry but I alr"
type textarea "x"
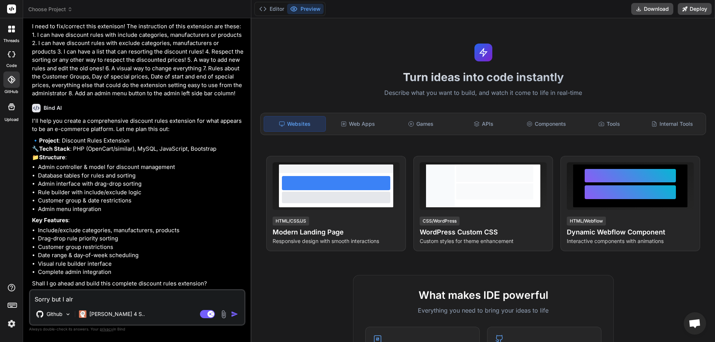
type textarea "Sorry but I alre"
type textarea "x"
type textarea "Sorry but I alrea"
type textarea "x"
type textarea "Sorry but I alread"
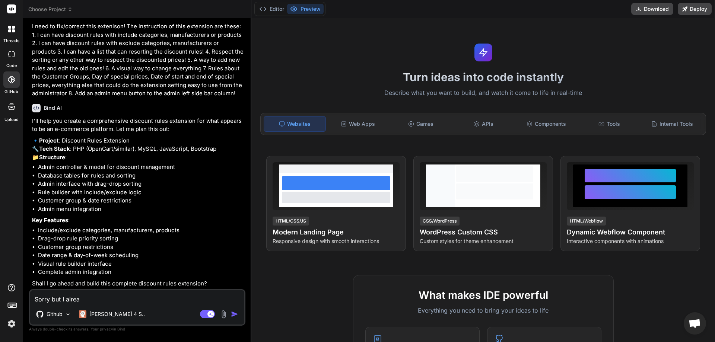
type textarea "x"
type textarea "Sorry but I already"
type textarea "x"
type textarea "Sorry but I already"
type textarea "x"
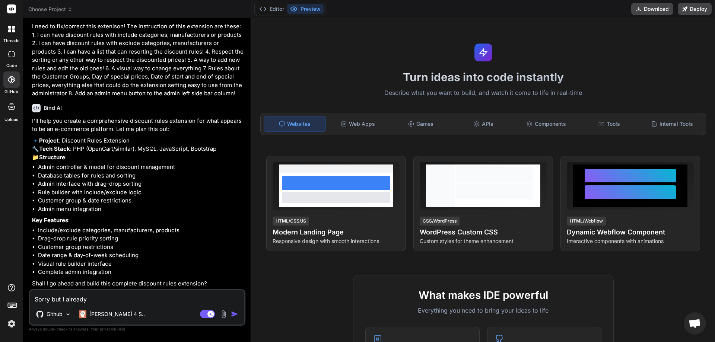
type textarea "Sorry but I already h"
type textarea "x"
type textarea "Sorry but I already ha"
type textarea "x"
type textarea "Sorry but I already hav"
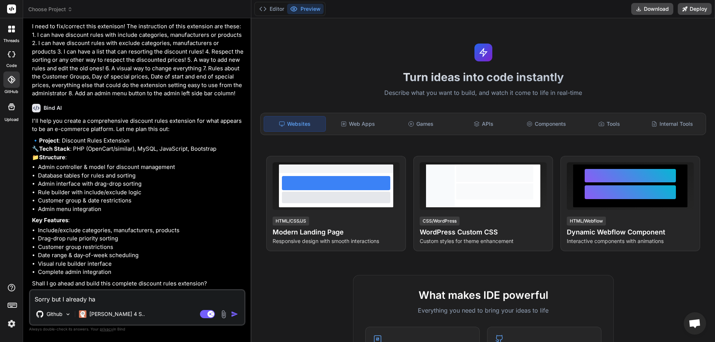
type textarea "x"
type textarea "Sorry but I already have"
type textarea "x"
type textarea "Sorry but I already have"
type textarea "x"
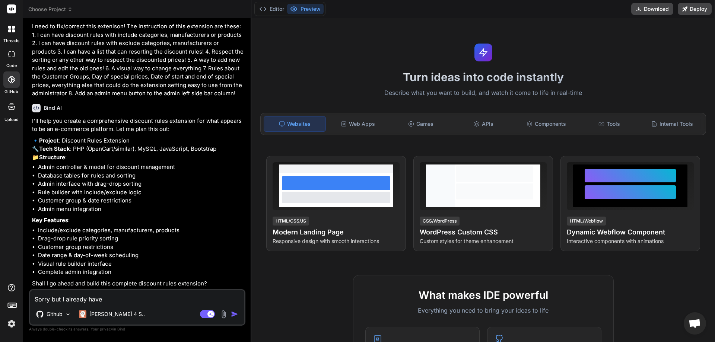
type textarea "Sorry but I already have t"
type textarea "x"
type textarea "Sorry but I already have th"
type textarea "x"
type textarea "Sorry but I already have the"
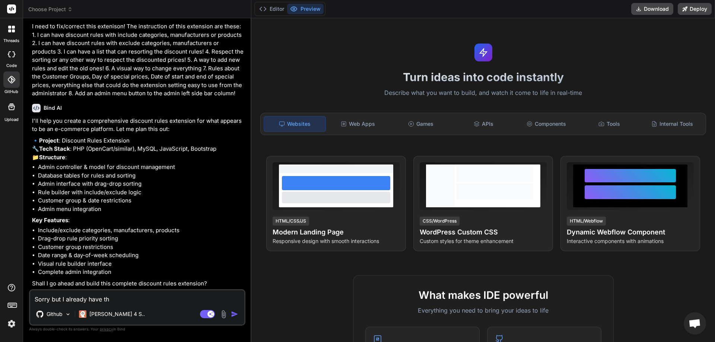
type textarea "x"
type textarea "Sorry but I already have the"
type textarea "x"
type textarea "Sorry but I already have the b"
type textarea "x"
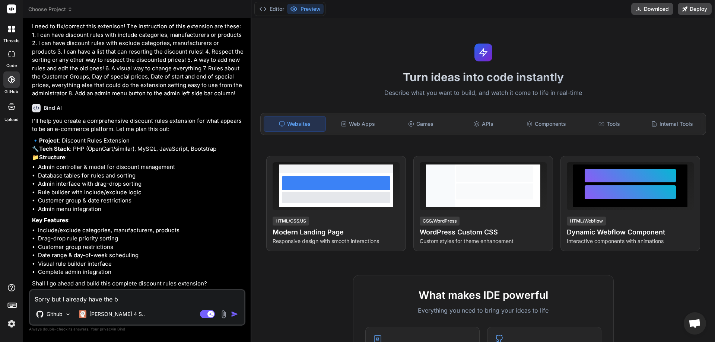
type textarea "Sorry but I already have the ba"
type textarea "x"
type textarea "Sorry but I already have the bas"
type textarea "x"
type textarea "Sorry but I already have the base"
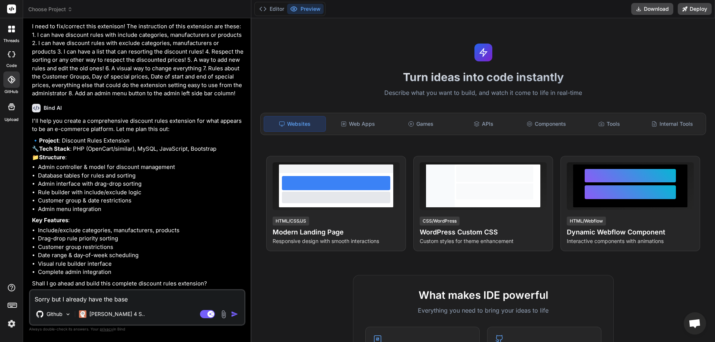
type textarea "x"
type textarea "Sorry but I already have the base"
type textarea "x"
type textarea "Sorry but I already have the base c"
type textarea "x"
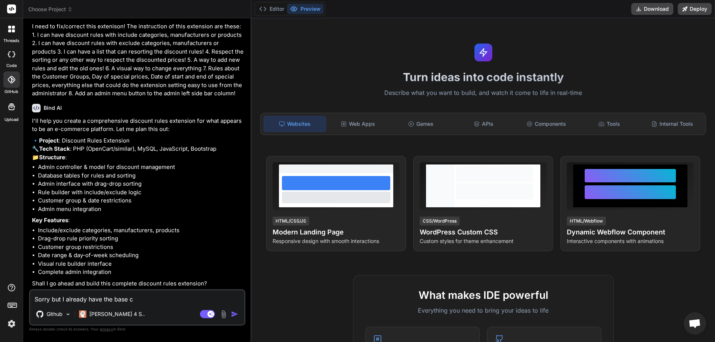
type textarea "Sorry but I already have the base co"
type textarea "x"
type textarea "Sorry but I already have the base cod"
type textarea "x"
type textarea "Sorry but I already have the base code"
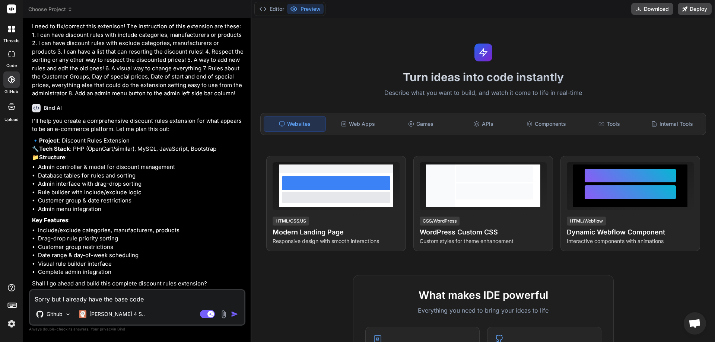
type textarea "x"
type textarea "Sorry but I already have the base code"
type textarea "x"
type textarea "Sorry but I already have the base code ("
type textarea "x"
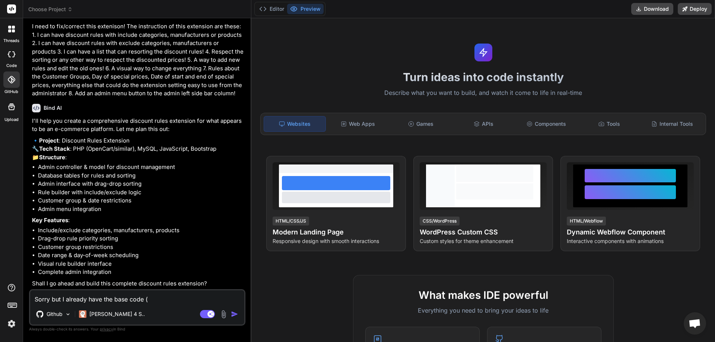
type textarea "Sorry but I already have the base code ()"
type textarea "x"
type textarea "Sorry but I already have the base code (i)"
type textarea "x"
type textarea "Sorry but I already have the base code (if)"
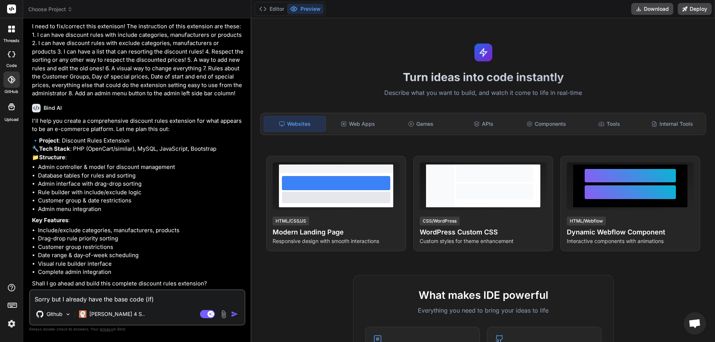
type textarea "x"
type textarea "Sorry but I already have the base code (if )"
type textarea "x"
type textarea "Sorry but I already have the base code (if t)"
type textarea "x"
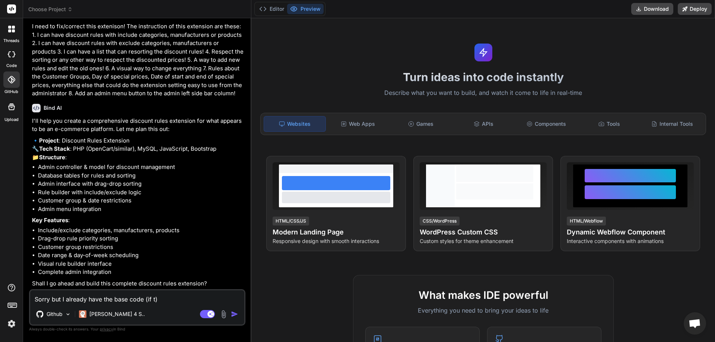
type textarea "Sorry but I already have the base code (if th)"
type textarea "x"
type textarea "Sorry but I already have the base code (if t)"
type textarea "x"
type textarea "Sorry but I already have the base code (if )"
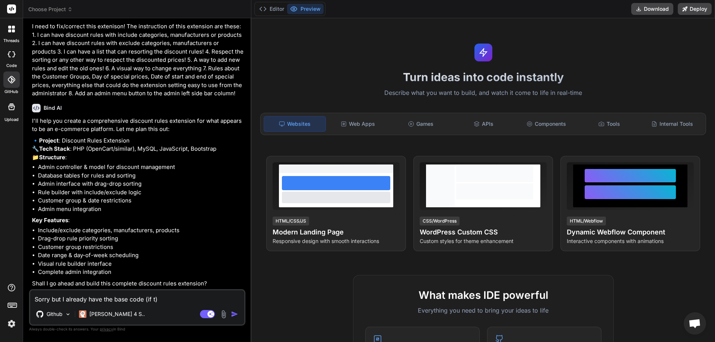
type textarea "x"
type textarea "Sorry but I already have the base code (if i)"
type textarea "x"
type textarea "Sorry but I already have the base code (if it)"
type textarea "x"
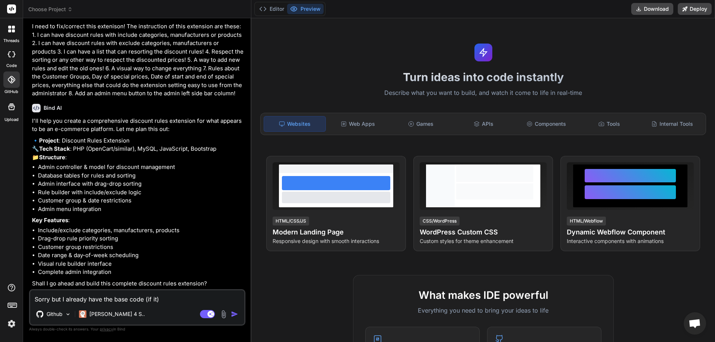
type textarea "Sorry but I already have the base code (if it )"
type textarea "x"
type textarea "Sorry but I already have the base code (if it r)"
type textarea "x"
type textarea "Sorry but I already have the base code (if it ri)"
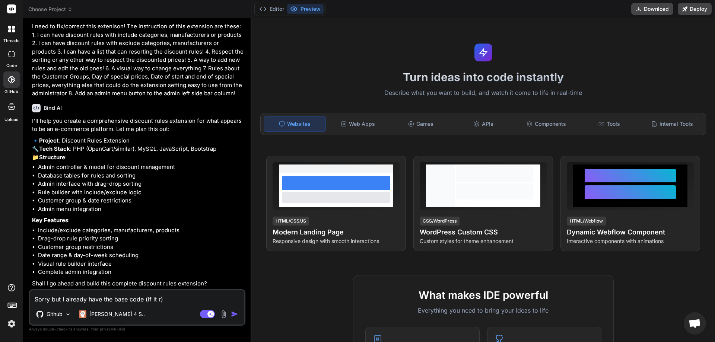
type textarea "x"
type textarea "Sorry but I already have the base code (if it rig)"
type textarea "x"
type textarea "Sorry but I already have the base code (if it righ)"
type textarea "x"
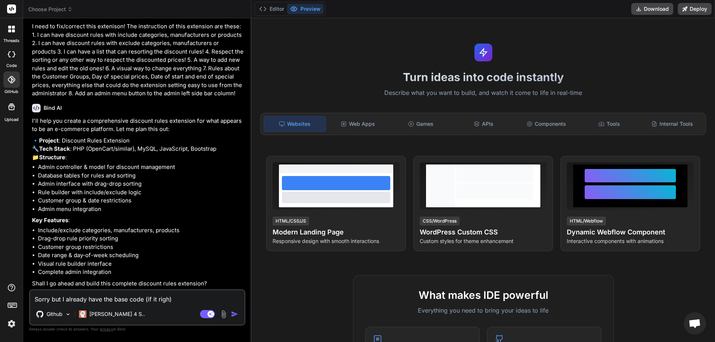
type textarea "Sorry but I already have the base code (if it right)"
type textarea "x"
type textarea "Sorry but I already have the base code (if it right )"
type textarea "x"
type textarea "Sorry but I already have the base code (if it right)"
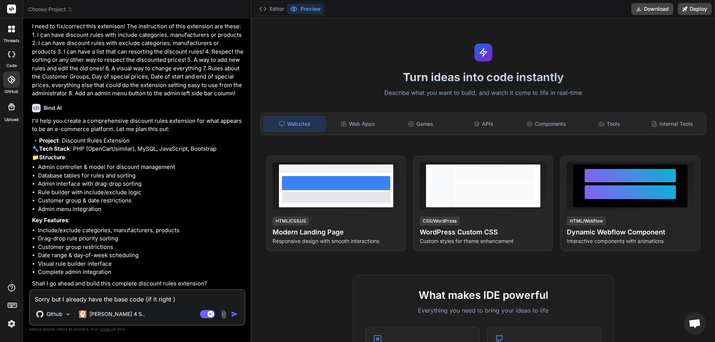
type textarea "x"
type textarea "Sorry but I already have the base code (if it right)"
type textarea "x"
type textarea "Sorry but I already have the base code (if it right) i"
type textarea "x"
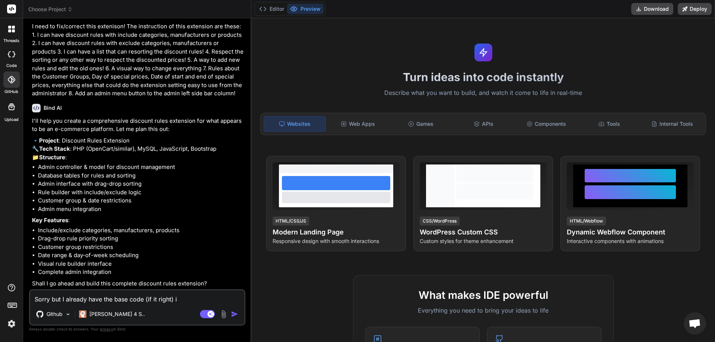
type textarea "Sorry but I already have the base code (if it right) in"
type textarea "x"
type textarea "Sorry but I already have the base code (if it right) in"
type textarea "x"
type textarea "Sorry but I already have the base code (if it right) in m"
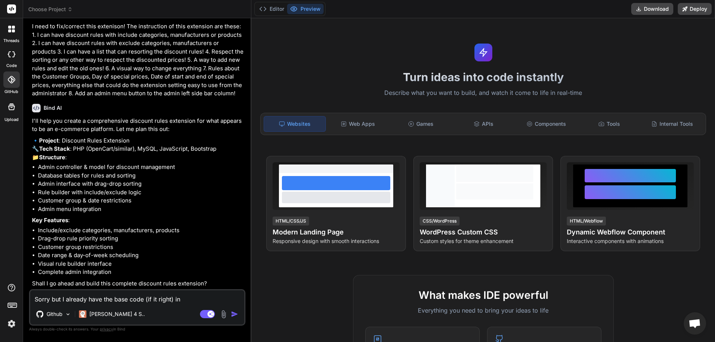
type textarea "x"
type textarea "Sorry but I already have the base code (if it right) in my"
type textarea "x"
type textarea "Sorry but I already have the base code (if it right) in my"
type textarea "x"
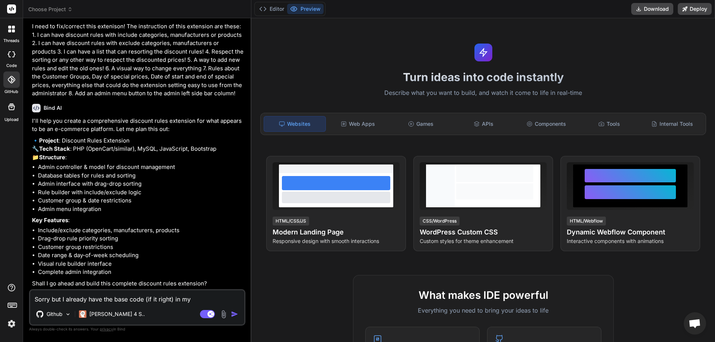
type textarea "Sorry but I already have the base code (if it right) in my g"
type textarea "x"
type textarea "Sorry but I already have the base code (if it right) in my gi"
type textarea "x"
type textarea "Sorry but I already have the base code (if it right) in my git"
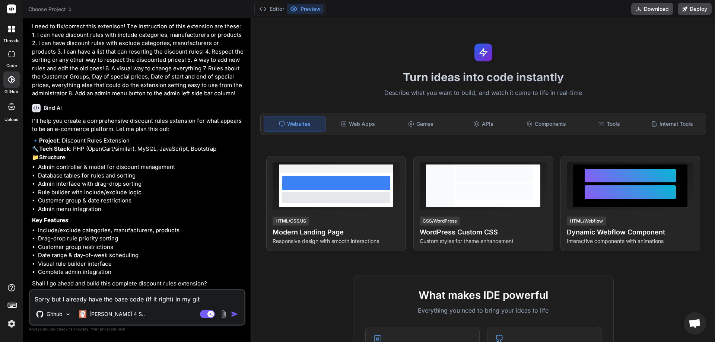
type textarea "x"
type textarea "Sorry but I already have the base code (if it right) in my gith"
type textarea "x"
type textarea "Sorry but I already have the base code (if it right) in my githu"
type textarea "x"
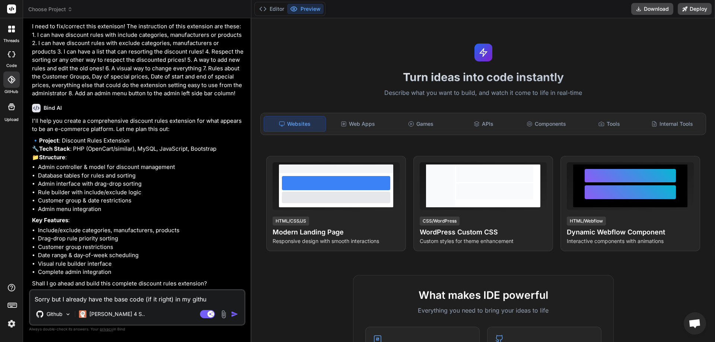
type textarea "Sorry but I already have the base code (if it right) in my github"
type textarea "x"
type textarea "Sorry but I already have the base code (if it right) in my github!"
type textarea "x"
type textarea "Sorry but I already have the base code (if it right) in my github!"
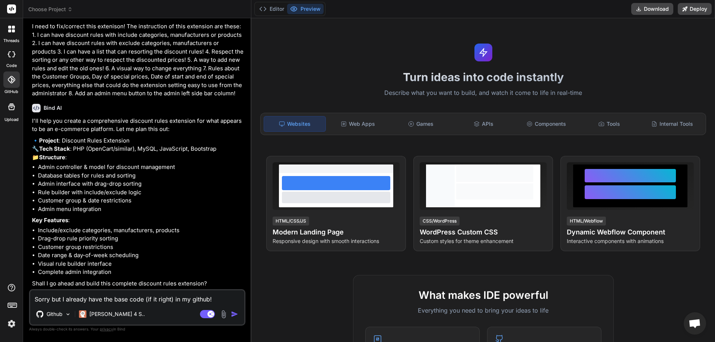
type textarea "x"
type textarea "Sorry but I already have the base code (if it right) in my github! C"
type textarea "x"
type textarea "Sorry but I already have the base code (if it right) in my github! Co"
type textarea "x"
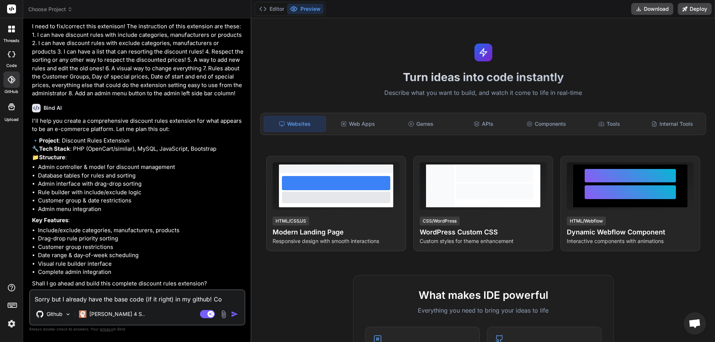
type textarea "Sorry but I already have the base code (if it right) in my github! Cou"
type textarea "x"
type textarea "Sorry but I already have the base code (if it right) in my github! Coul"
type textarea "x"
type textarea "Sorry but I already have the base code (if it right) in my github! Could"
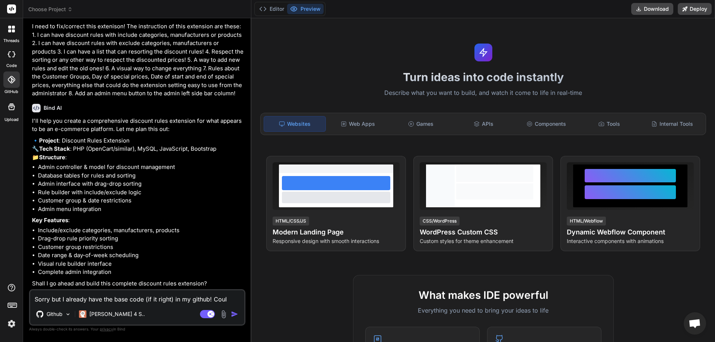
type textarea "x"
type textarea "Sorry but I already have the base code (if it right) in my github! Could"
type textarea "x"
type textarea "Sorry but I already have the base code (if it right) in my github! Could y"
type textarea "x"
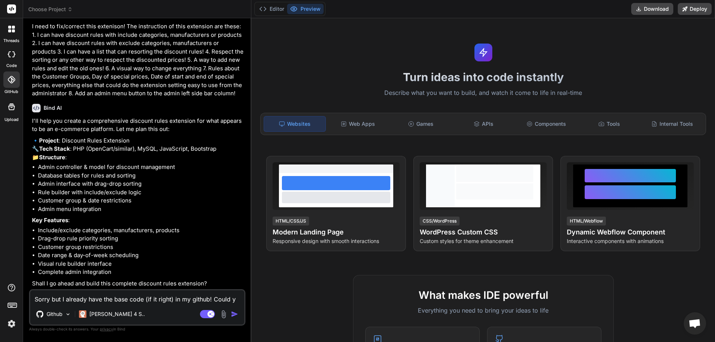
type textarea "Sorry but I already have the base code (if it right) in my github! Could yo"
type textarea "x"
type textarea "Sorry but I already have the base code (if it right) in my github! Could you"
type textarea "x"
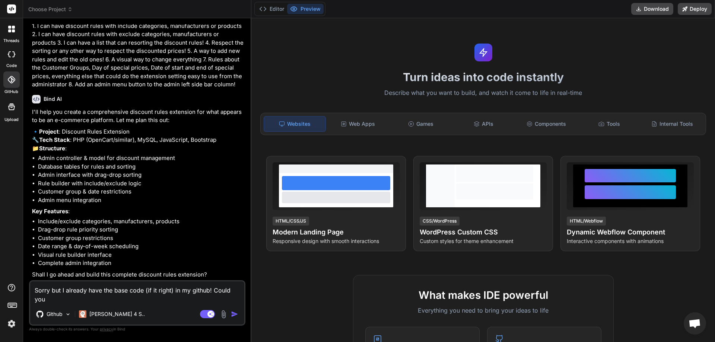
type textarea "Sorry but I already have the base code (if it right) in my github! Could you"
type textarea "x"
type textarea "Sorry but I already have the base code (if it right) in my github! Could you c"
type textarea "x"
type textarea "Sorry but I already have the base code (if it right) in my github! Could you ch"
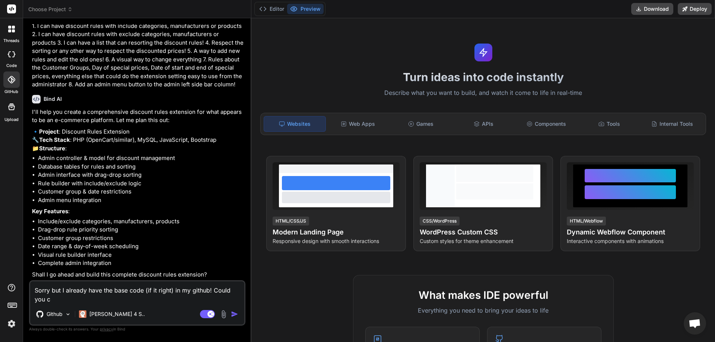
type textarea "x"
type textarea "Sorry but I already have the base code (if it right) in my github! Could you che"
type textarea "x"
type textarea "Sorry but I already have the base code (if it right) in my github! Could you ch…"
type textarea "x"
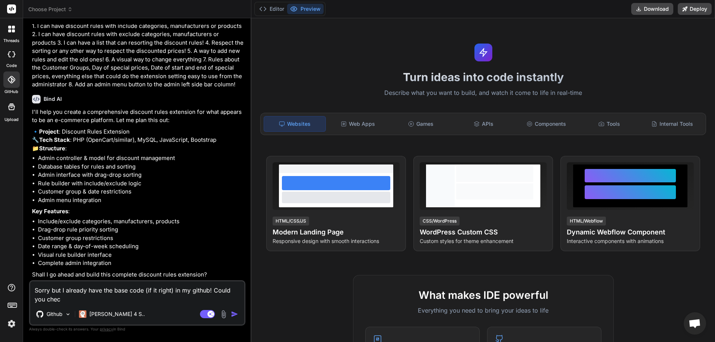
type textarea "Sorry but I already have the base code (if it right) in my github! Could you ch…"
type textarea "x"
type textarea "Sorry but I already have the base code (if it right) in my github! Could you ch…"
type textarea "x"
type textarea "Sorry but I already have the base code (if it right) in my github! Could you ch…"
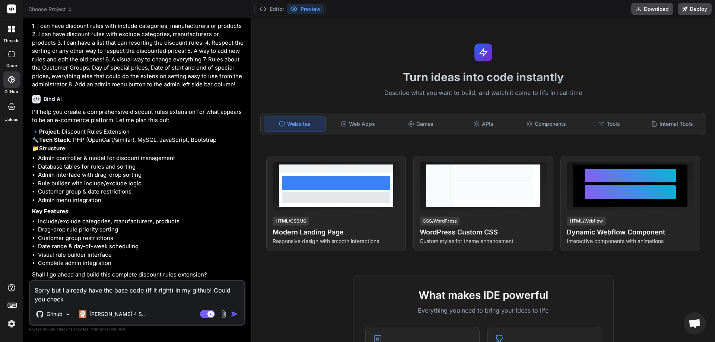
type textarea "x"
type textarea "Sorry but I already have the base code (if it right) in my github! Could you ch…"
type textarea "x"
type textarea "Sorry but I already have the base code (if it right) in my github! Could you ch…"
type textarea "x"
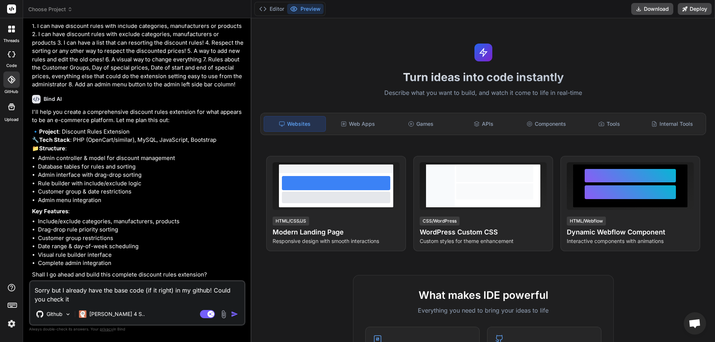
type textarea "Sorry but I already have the base code (if it right) in my github! Could you ch…"
type textarea "x"
type textarea "Sorry but I already have the base code (if it right) in my github! Could you ch…"
type textarea "x"
type textarea "Sorry but I already have the base code (if it right) in my github! Could you ch…"
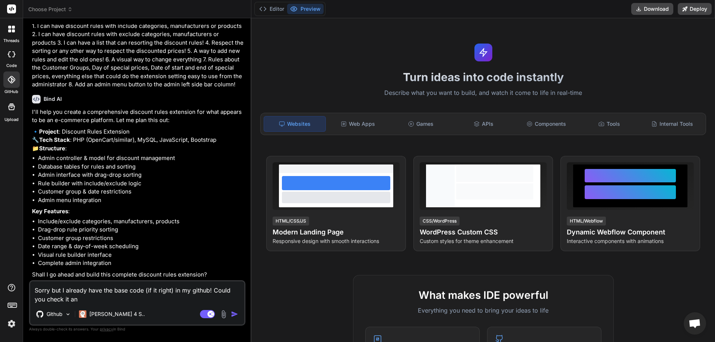
type textarea "x"
type textarea "Sorry but I already have the base code (if it right) in my github! Could you ch…"
type textarea "x"
type textarea "Sorry but I already have the base code (if it right) in my github! Could you ch…"
type textarea "x"
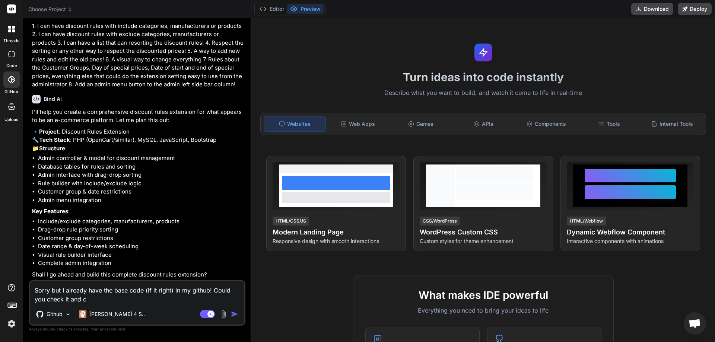
type textarea "Sorry but I already have the base code (if it right) in my github! Could you ch…"
click at [109, 314] on p "[PERSON_NAME] 4 S.." at bounding box center [116, 314] width 55 height 7
click at [116, 318] on div "[PERSON_NAME] 4 S.." at bounding box center [112, 314] width 72 height 15
click at [233, 301] on textarea "Sorry but I already have the base code (if it right) in my github! Could you ch…" at bounding box center [137, 293] width 214 height 22
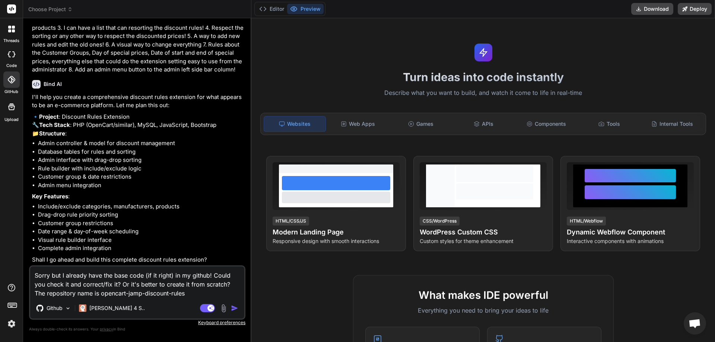
drag, startPoint x: 102, startPoint y: 292, endPoint x: 192, endPoint y: 292, distance: 89.4
click at [192, 292] on textarea "Sorry but I already have the base code (if it right) in my github! Could you ch…" at bounding box center [137, 282] width 214 height 31
paste textarea "extension"
click at [238, 308] on img "button" at bounding box center [234, 308] width 7 height 7
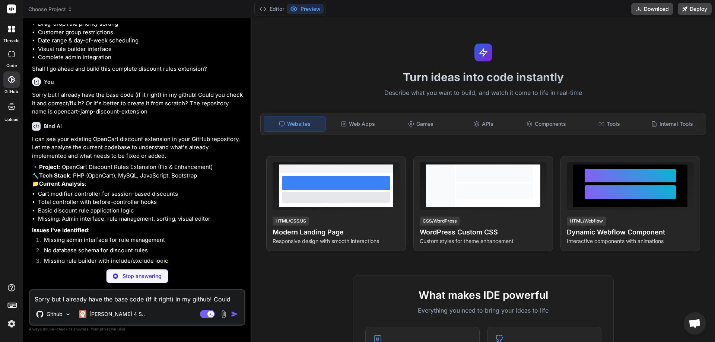
scroll to position [241, 0]
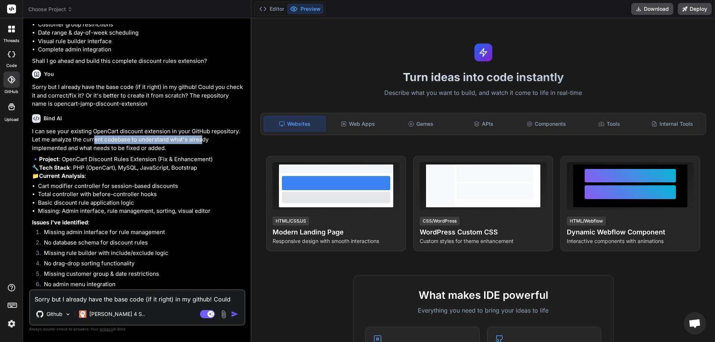
drag, startPoint x: 97, startPoint y: 156, endPoint x: 206, endPoint y: 156, distance: 109.1
click at [206, 153] on p "I can see your existing OpenCart discount extension in your GitHub repository. …" at bounding box center [138, 139] width 212 height 25
drag, startPoint x: 95, startPoint y: 164, endPoint x: 193, endPoint y: 165, distance: 97.6
click at [193, 153] on p "I can see your existing OpenCart discount extension in your GitHub repository. …" at bounding box center [138, 139] width 212 height 25
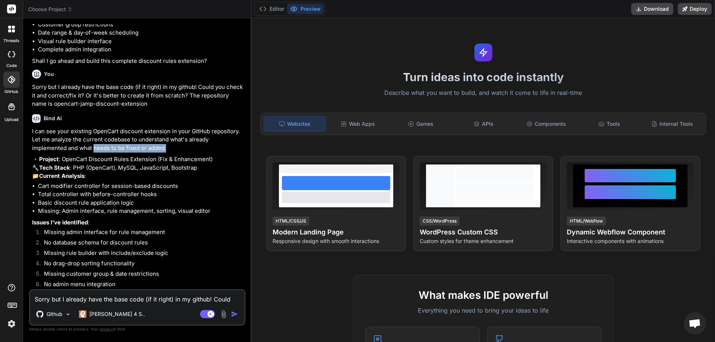
click at [193, 153] on p "I can see your existing OpenCart discount extension in your GitHub repository. …" at bounding box center [138, 139] width 212 height 25
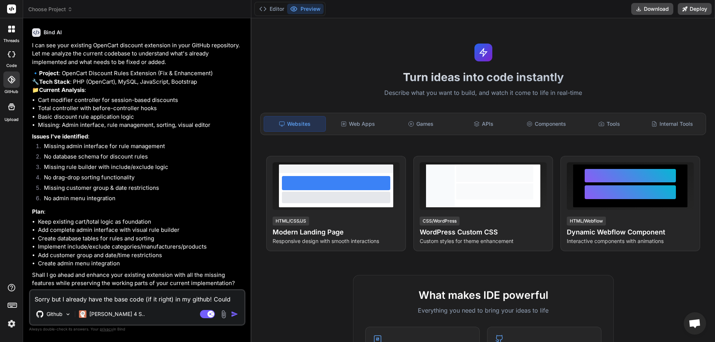
scroll to position [361, 0]
drag, startPoint x: 76, startPoint y: 74, endPoint x: 214, endPoint y: 74, distance: 138.2
click at [214, 74] on p "🔹 Project : OpenCart Discount Rules Extension (Fix & Enhancement) 🔧 Tech Stack …" at bounding box center [138, 81] width 212 height 25
drag, startPoint x: 51, startPoint y: 100, endPoint x: 191, endPoint y: 100, distance: 140.0
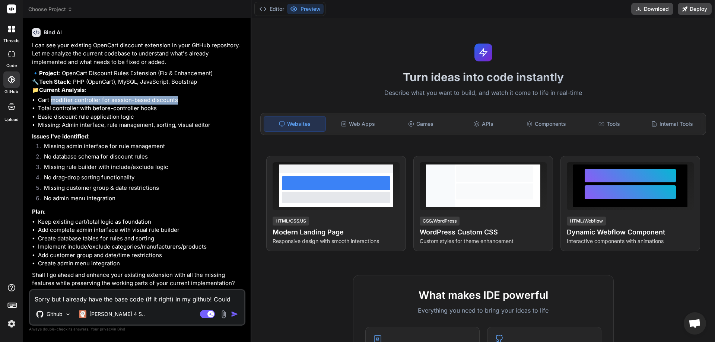
click at [191, 100] on li "Cart modifier controller for session-based discounts" at bounding box center [141, 100] width 206 height 9
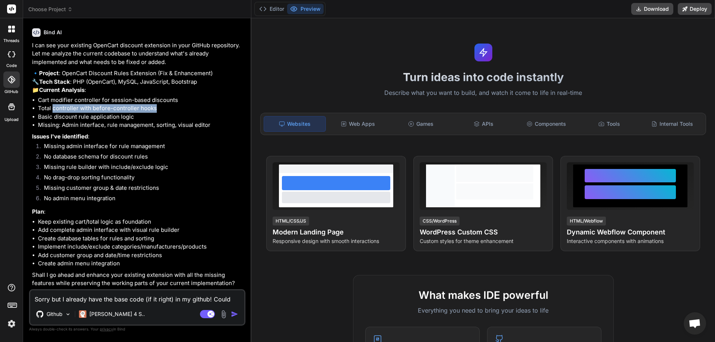
drag, startPoint x: 52, startPoint y: 109, endPoint x: 171, endPoint y: 109, distance: 118.8
click at [171, 109] on li "Total controller with before-controller hooks" at bounding box center [141, 108] width 206 height 9
drag, startPoint x: 54, startPoint y: 136, endPoint x: 99, endPoint y: 136, distance: 44.7
click at [99, 136] on p "Issues I've identified :" at bounding box center [138, 137] width 212 height 9
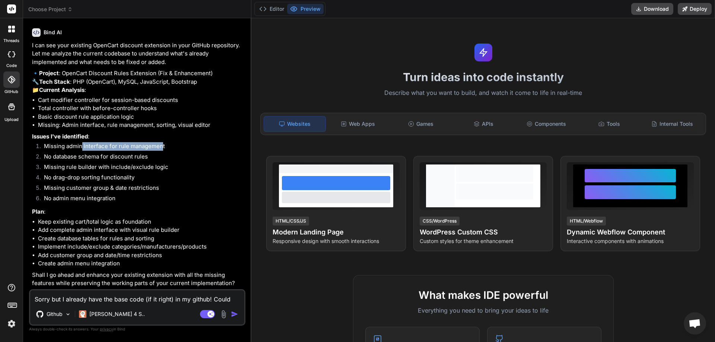
drag, startPoint x: 82, startPoint y: 145, endPoint x: 164, endPoint y: 146, distance: 81.6
click at [164, 146] on li "Missing admin interface for rule management" at bounding box center [141, 147] width 206 height 10
drag, startPoint x: 53, startPoint y: 156, endPoint x: 150, endPoint y: 156, distance: 96.5
click at [150, 156] on li "No database schema for discount rules" at bounding box center [141, 158] width 206 height 10
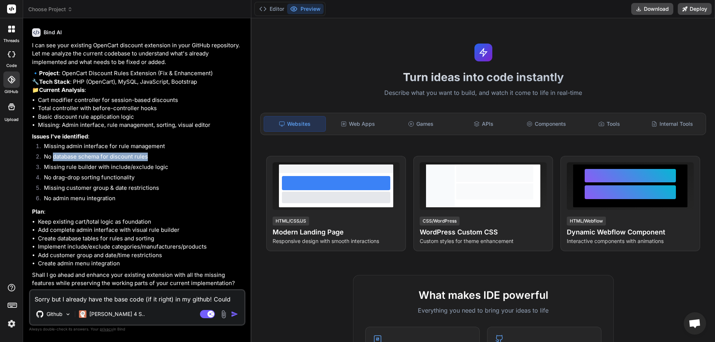
click at [150, 156] on li "No database schema for discount rules" at bounding box center [141, 158] width 206 height 10
drag, startPoint x: 102, startPoint y: 157, endPoint x: 159, endPoint y: 157, distance: 56.6
click at [159, 157] on li "No database schema for discount rules" at bounding box center [141, 158] width 206 height 10
drag, startPoint x: 78, startPoint y: 167, endPoint x: 174, endPoint y: 167, distance: 95.7
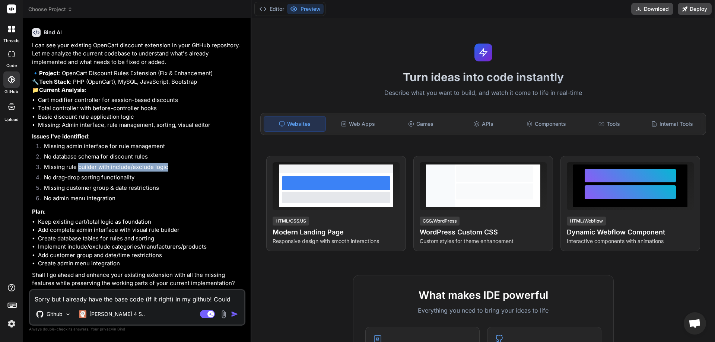
click at [174, 167] on li "Missing rule builder with include/exclude logic" at bounding box center [141, 168] width 206 height 10
drag, startPoint x: 53, startPoint y: 178, endPoint x: 143, endPoint y: 177, distance: 89.4
click at [143, 177] on li "No drag-drop sorting functionality" at bounding box center [141, 179] width 206 height 10
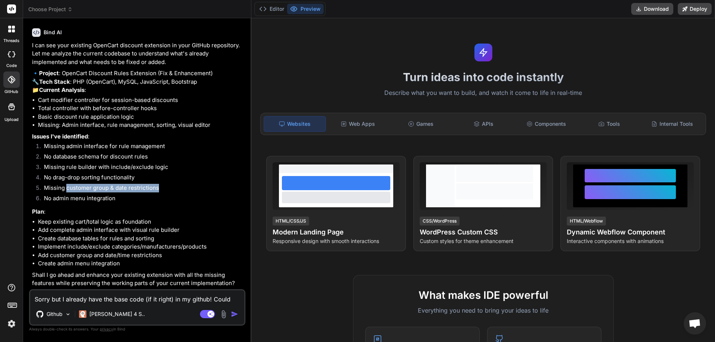
drag, startPoint x: 67, startPoint y: 189, endPoint x: 165, endPoint y: 187, distance: 98.3
click at [165, 187] on li "Missing customer group & date restrictions" at bounding box center [141, 189] width 206 height 10
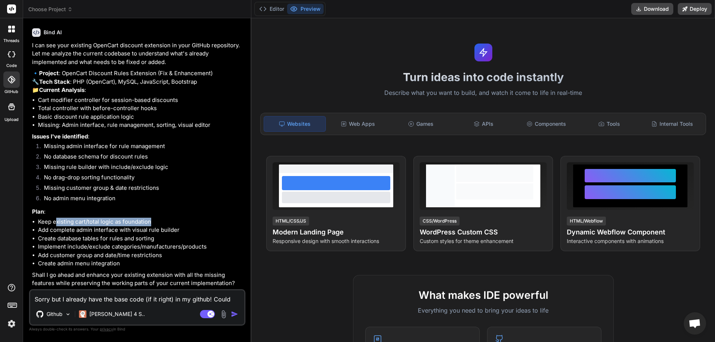
drag, startPoint x: 80, startPoint y: 223, endPoint x: 160, endPoint y: 223, distance: 80.4
click at [160, 223] on li "Keep existing cart/total logic as foundation" at bounding box center [141, 222] width 206 height 9
drag, startPoint x: 52, startPoint y: 230, endPoint x: 183, endPoint y: 228, distance: 131.1
click at [183, 228] on li "Add complete admin interface with visual rule builder" at bounding box center [141, 230] width 206 height 9
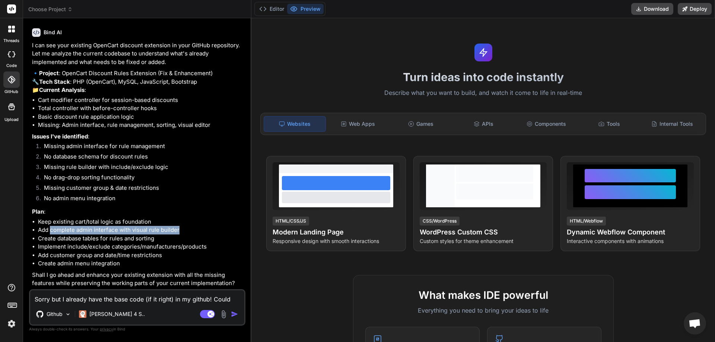
click at [183, 228] on li "Add complete admin interface with visual rule builder" at bounding box center [141, 230] width 206 height 9
click at [89, 297] on textarea "Sorry but I already have the base code (if it right) in my github! Could you ch…" at bounding box center [137, 296] width 214 height 13
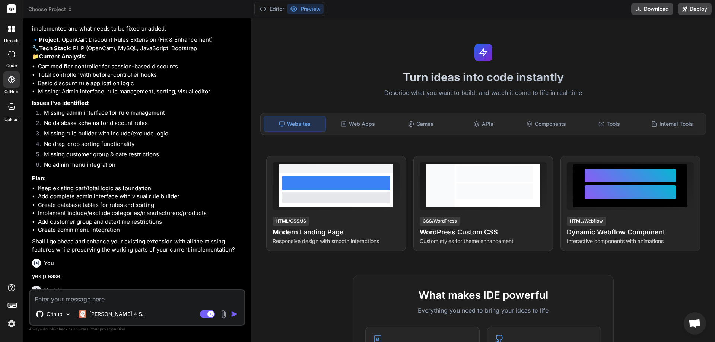
scroll to position [438, 0]
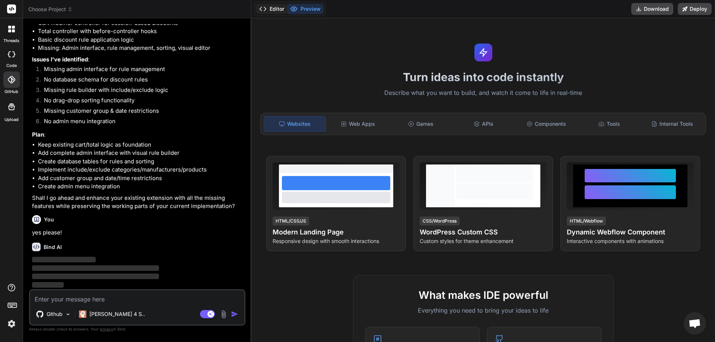
click at [276, 12] on button "Editor" at bounding box center [271, 9] width 31 height 10
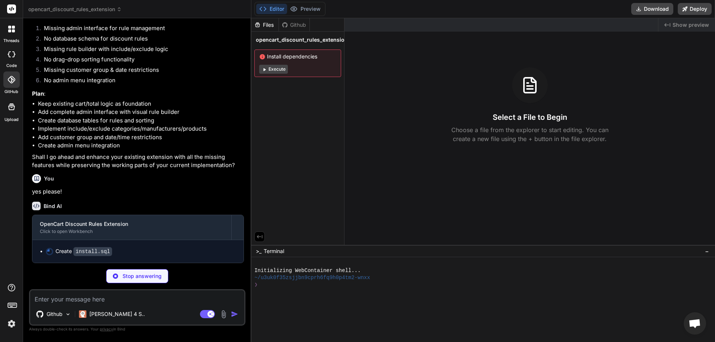
scroll to position [479, 0]
click at [296, 25] on div "Github" at bounding box center [294, 24] width 31 height 7
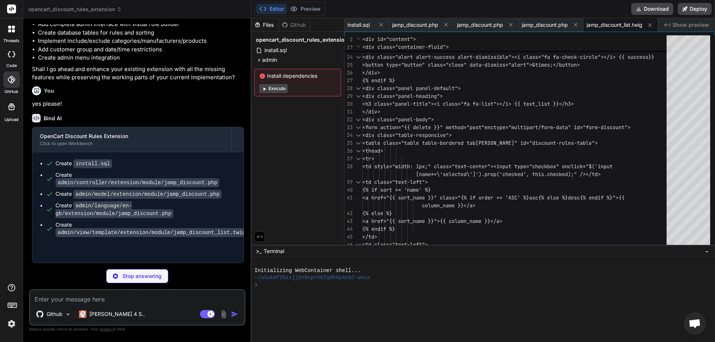
scroll to position [551, 0]
click at [676, 24] on span "Show preview" at bounding box center [691, 24] width 36 height 7
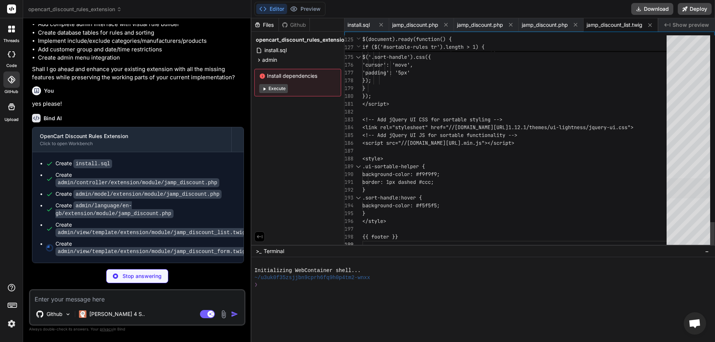
click at [689, 194] on div at bounding box center [689, 188] width 44 height 20
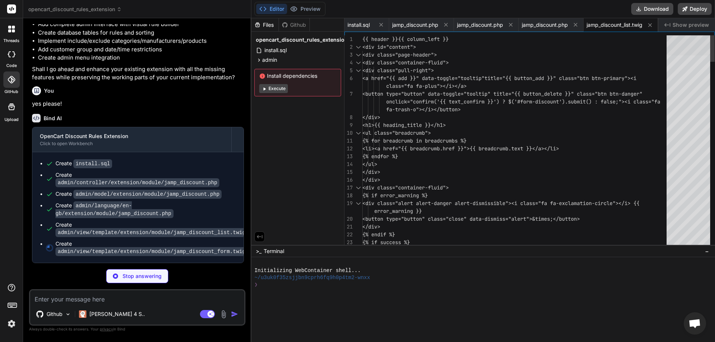
click at [692, 39] on div at bounding box center [689, 45] width 44 height 20
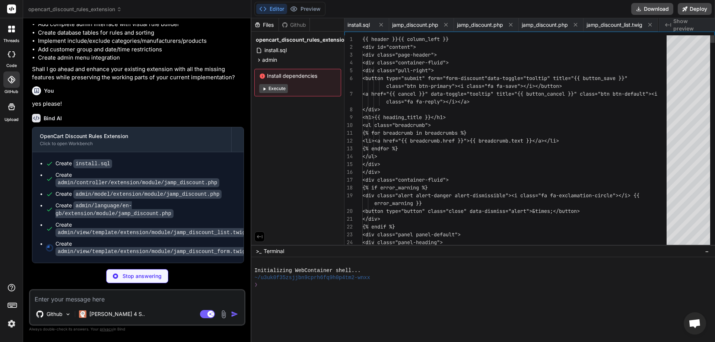
scroll to position [0, 74]
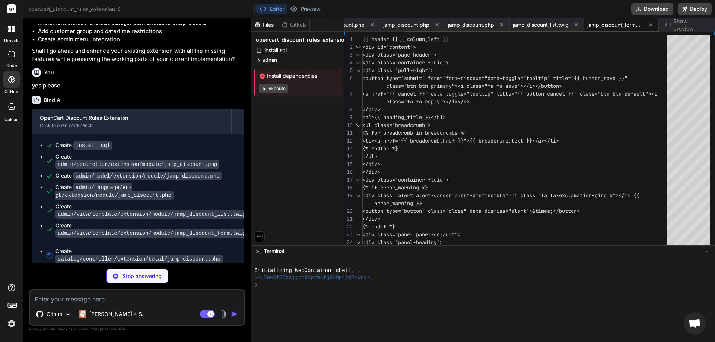
click at [614, 25] on span "jamp_discount_form.twig" at bounding box center [615, 24] width 56 height 7
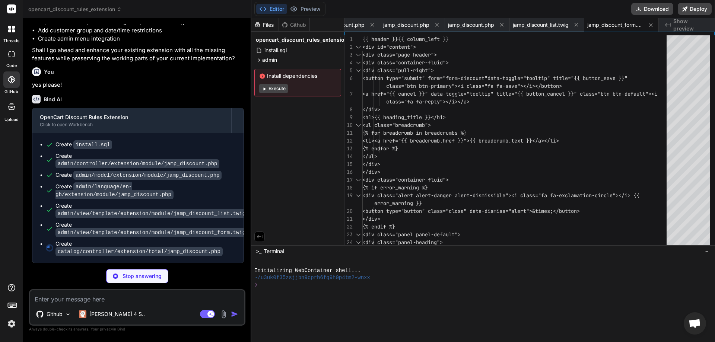
scroll to position [563, 0]
click at [604, 27] on span "jamp_discount_form.twig" at bounding box center [615, 24] width 56 height 7
click at [613, 20] on div "jamp_discount_form.twig" at bounding box center [621, 24] width 74 height 13
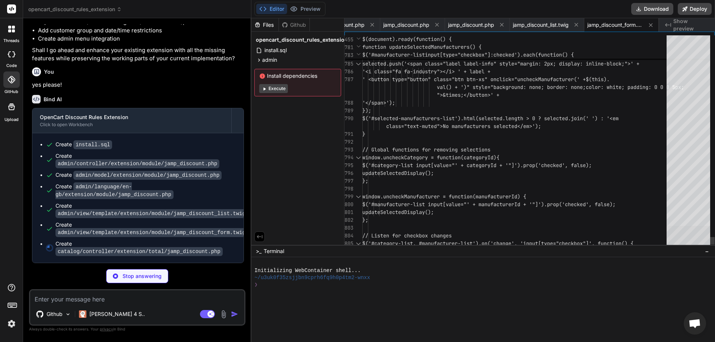
click at [699, 242] on div at bounding box center [689, 236] width 44 height 20
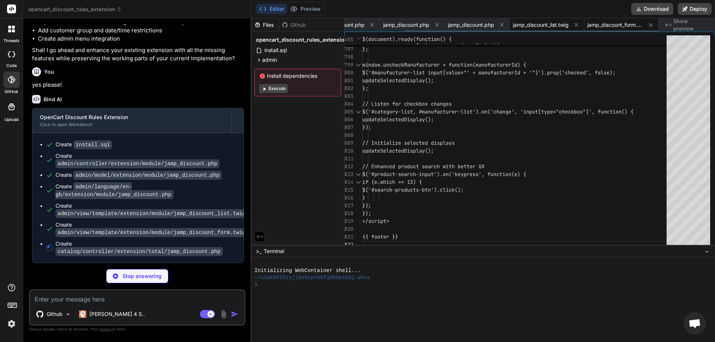
click at [548, 19] on div "jamp_discount_list.twig" at bounding box center [547, 24] width 74 height 13
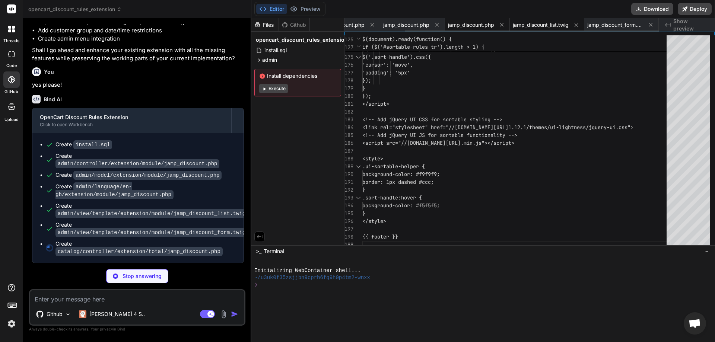
click at [482, 28] on span "jamp_discount.php" at bounding box center [471, 24] width 46 height 7
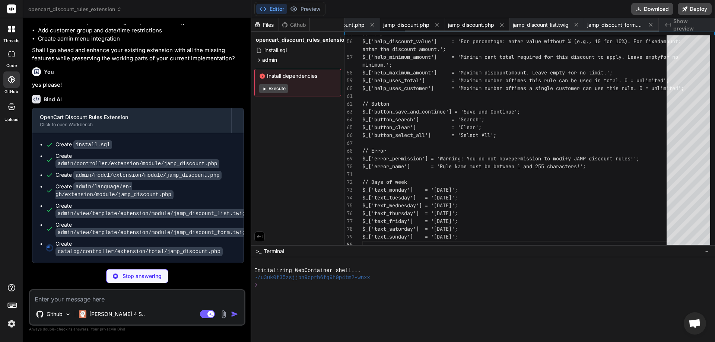
click at [413, 28] on span "jamp_discount.php" at bounding box center [406, 24] width 46 height 7
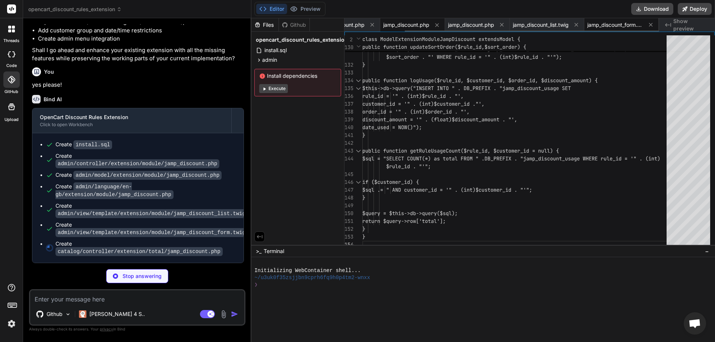
click at [623, 24] on span "jamp_discount_form.twig" at bounding box center [615, 24] width 56 height 7
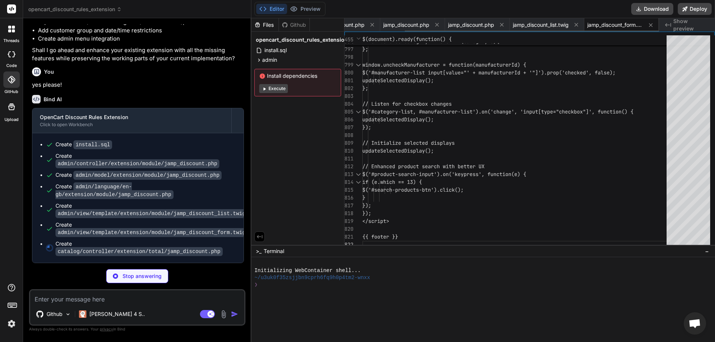
drag, startPoint x: 508, startPoint y: 31, endPoint x: 419, endPoint y: 31, distance: 89.4
click at [422, 31] on div "install.sql jamp_discount.php jamp_discount.php jamp_discount.php jamp_discount…" at bounding box center [502, 24] width 314 height 13
drag, startPoint x: 413, startPoint y: 31, endPoint x: 388, endPoint y: 34, distance: 25.1
click at [388, 34] on div "install.sql jamp_discount.php jamp_discount.php jamp_discount.php jamp_discount…" at bounding box center [530, 131] width 371 height 227
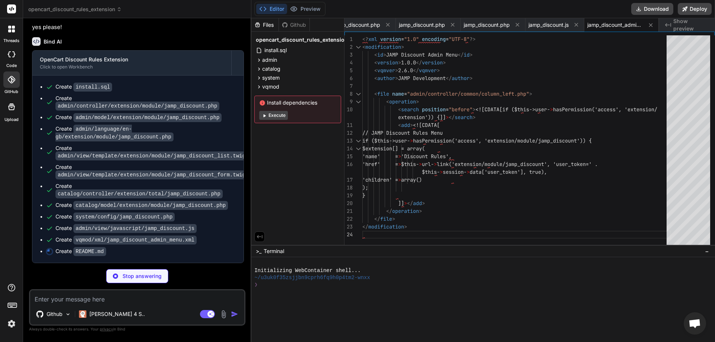
scroll to position [0, 454]
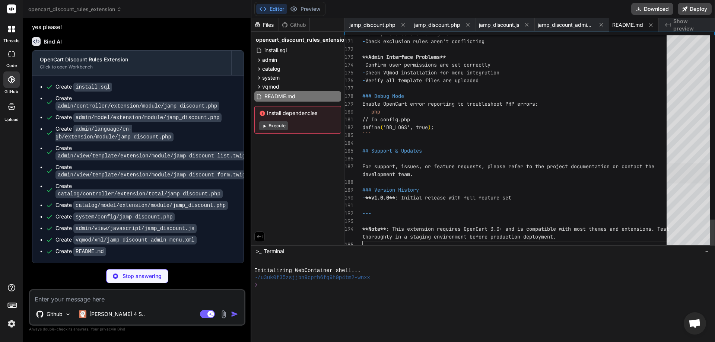
click at [693, 182] on div at bounding box center [689, 173] width 44 height 20
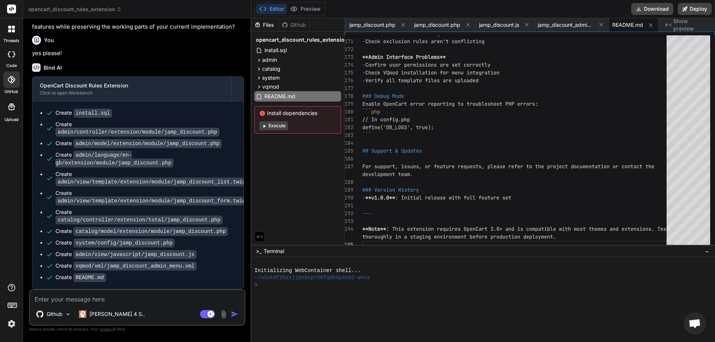
scroll to position [594, 0]
drag, startPoint x: 363, startPoint y: 127, endPoint x: 439, endPoint y: 126, distance: 75.6
drag, startPoint x: 439, startPoint y: 126, endPoint x: 365, endPoint y: 128, distance: 74.5
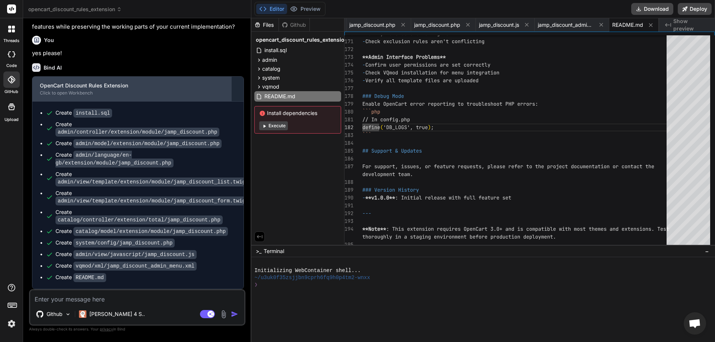
click at [159, 96] on div "Click to open Workbench" at bounding box center [132, 93] width 184 height 6
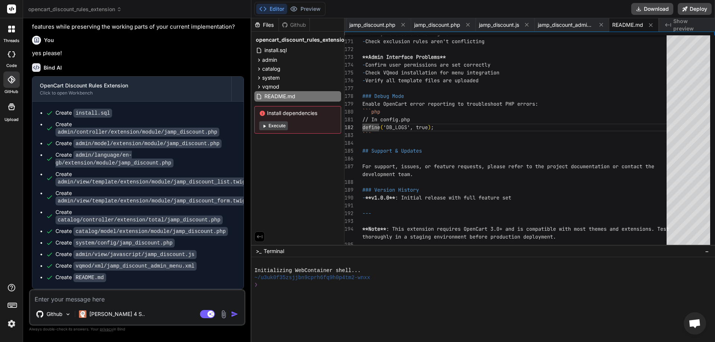
click at [246, 278] on div "Bind AI Web Search Created with Pixso. Code Generator You I need to fix/correct…" at bounding box center [137, 180] width 228 height 324
click at [108, 299] on textarea at bounding box center [137, 296] width 214 height 13
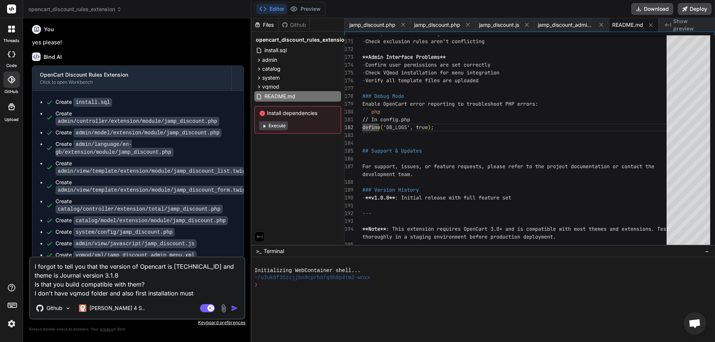
click at [209, 298] on textarea "I forgot to tell you that the version of Opencart is [TECHNICAL_ID] and theme i…" at bounding box center [137, 278] width 214 height 40
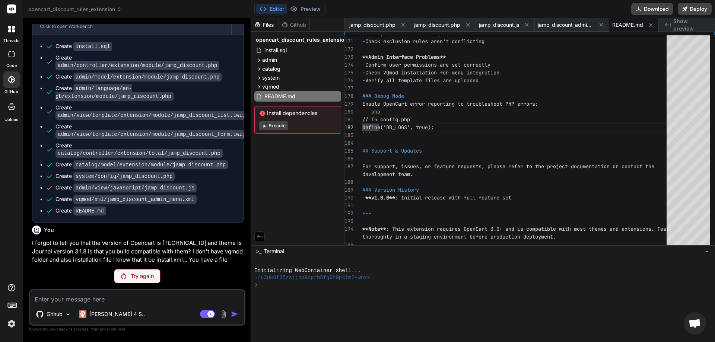
scroll to position [670, 0]
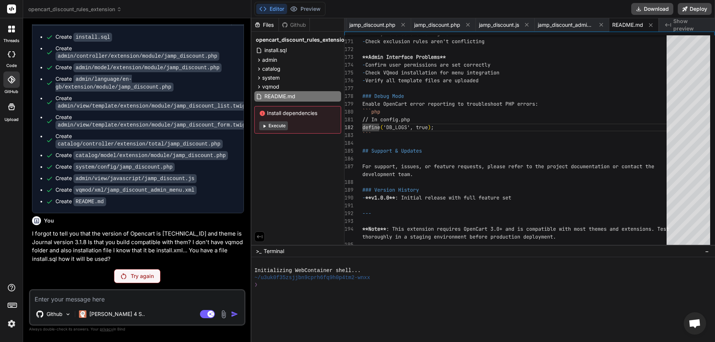
click at [142, 274] on p "Try again" at bounding box center [142, 276] width 23 height 7
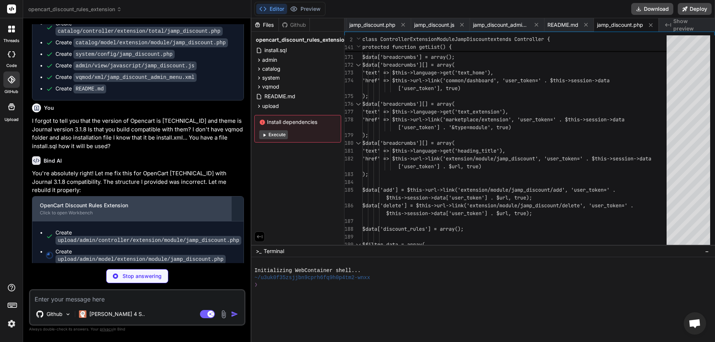
scroll to position [775, 0]
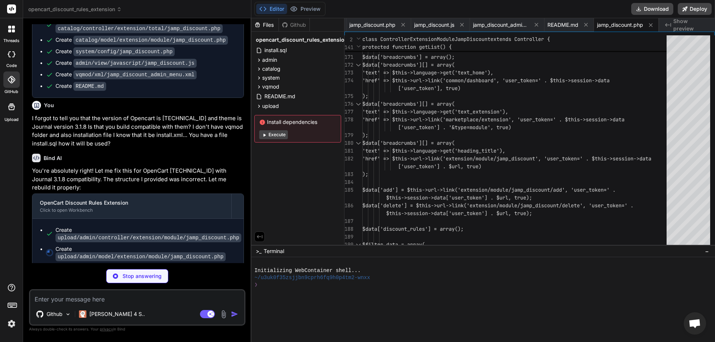
click at [15, 33] on div at bounding box center [12, 29] width 16 height 16
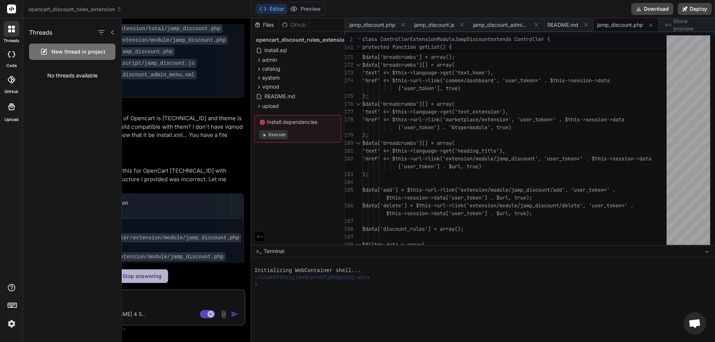
click at [13, 55] on icon at bounding box center [11, 54] width 7 height 6
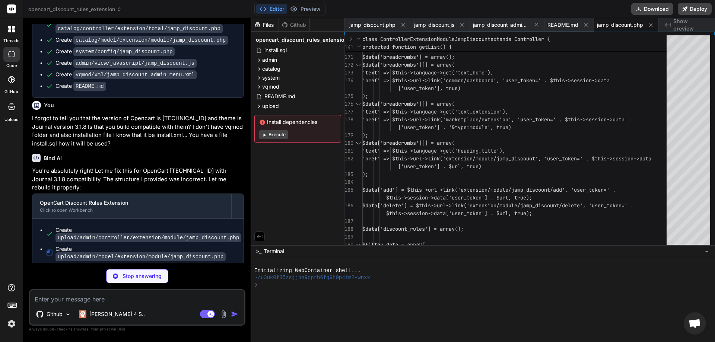
click at [12, 81] on icon at bounding box center [11, 79] width 7 height 7
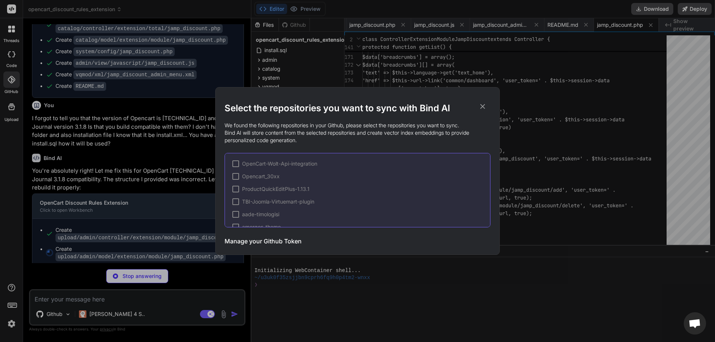
click at [13, 58] on div "Select the repositories you want to sync with Bind AI We found the following re…" at bounding box center [357, 171] width 715 height 342
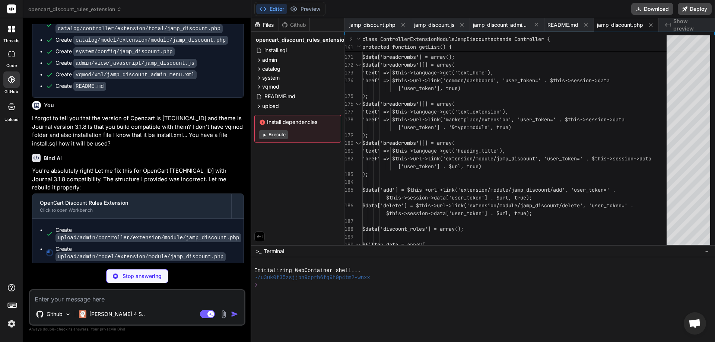
click at [13, 58] on div at bounding box center [11, 54] width 16 height 15
drag, startPoint x: 146, startPoint y: 190, endPoint x: 239, endPoint y: 188, distance: 93.9
click at [239, 188] on p "You're absolutely right! Let me fix this for OpenCart [TECHNICAL_ID] with Journ…" at bounding box center [138, 179] width 212 height 25
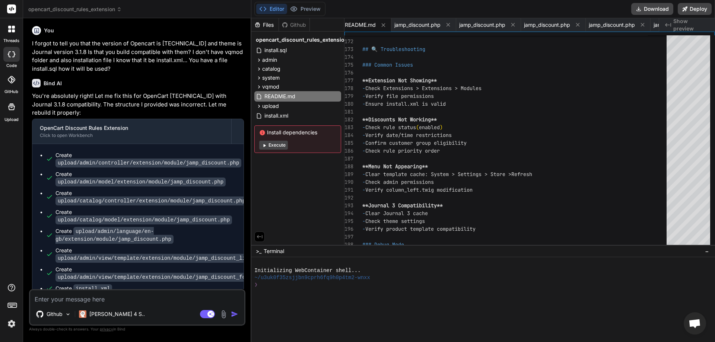
scroll to position [860, 0]
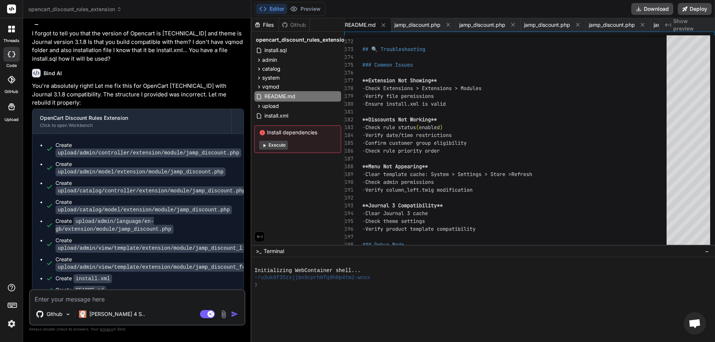
click at [300, 25] on div "Github" at bounding box center [294, 24] width 31 height 7
click at [263, 25] on div "Files" at bounding box center [264, 24] width 27 height 7
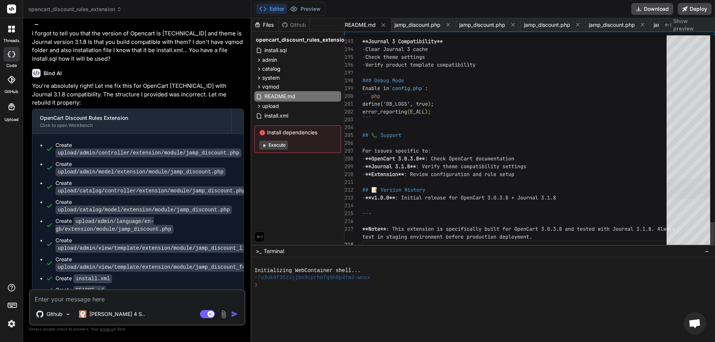
click at [683, 191] on div at bounding box center [689, 189] width 44 height 20
click at [292, 22] on div "Github" at bounding box center [294, 24] width 31 height 7
click at [95, 298] on textarea at bounding box center [137, 296] width 214 height 13
click at [65, 317] on img at bounding box center [68, 314] width 6 height 6
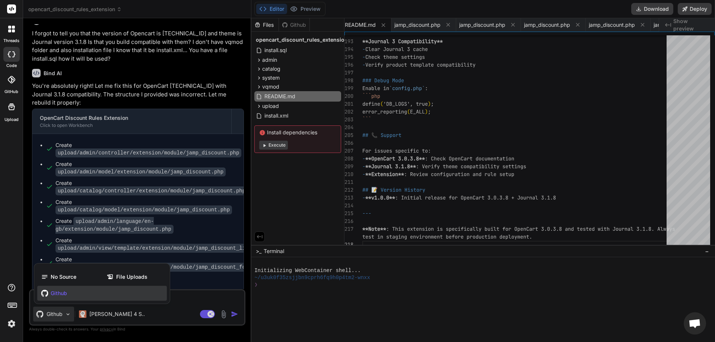
click at [187, 302] on div at bounding box center [357, 171] width 715 height 342
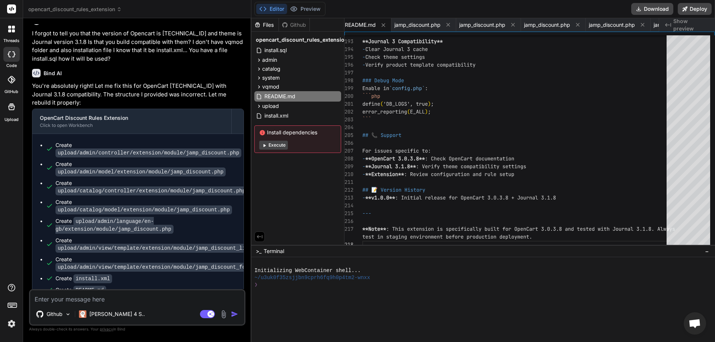
click at [175, 302] on textarea at bounding box center [137, 296] width 214 height 13
click at [279, 105] on span "upload" at bounding box center [270, 105] width 17 height 7
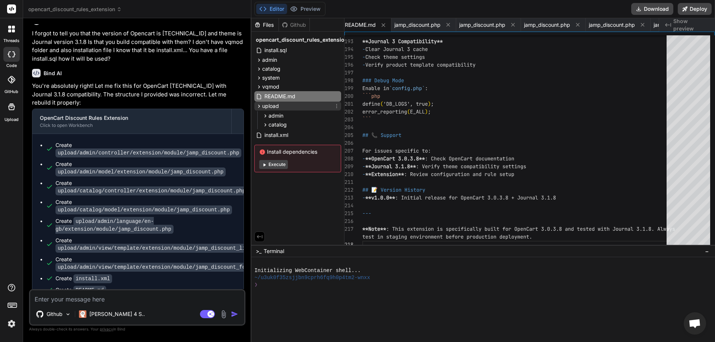
click at [279, 106] on span "upload" at bounding box center [270, 105] width 17 height 7
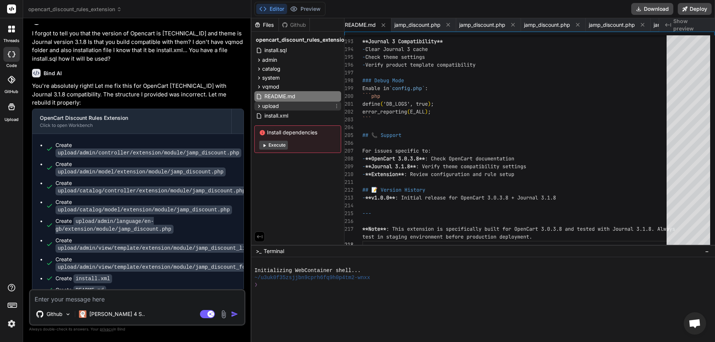
click at [337, 104] on icon at bounding box center [337, 106] width 6 height 6
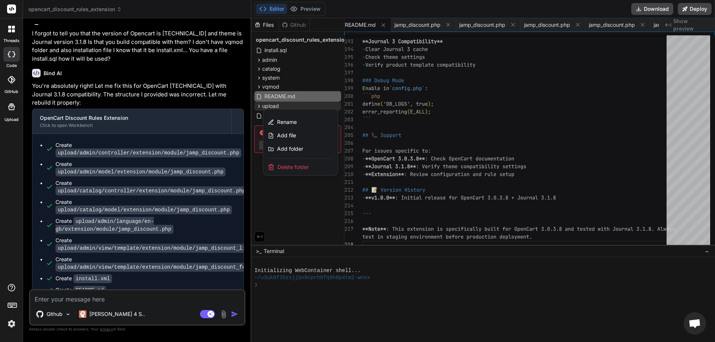
click at [337, 104] on div at bounding box center [483, 180] width 464 height 324
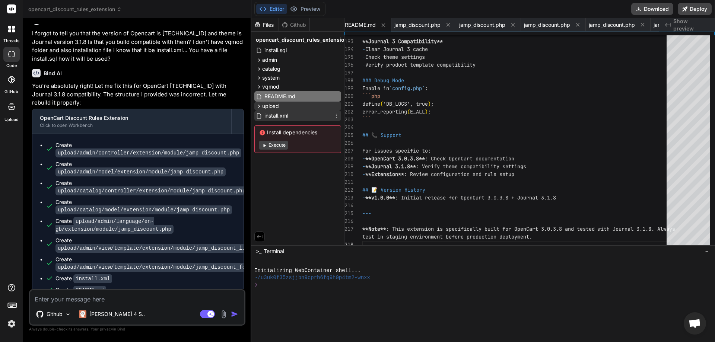
click at [339, 117] on icon at bounding box center [337, 116] width 6 height 6
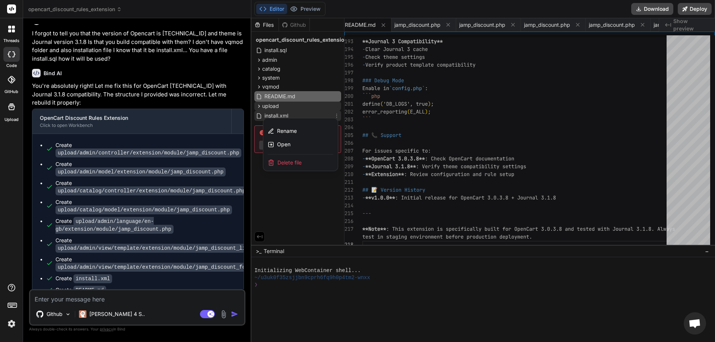
click at [339, 117] on div at bounding box center [483, 180] width 464 height 324
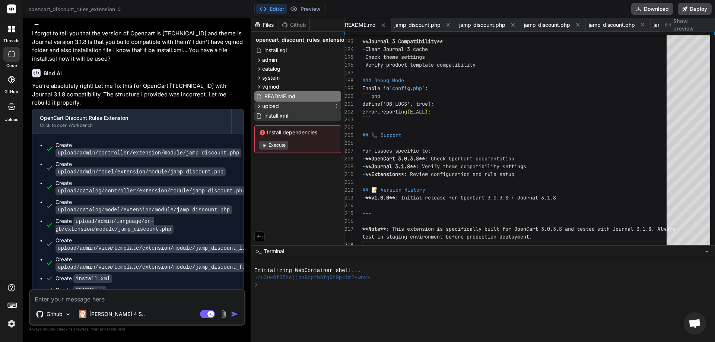
click at [338, 109] on icon at bounding box center [337, 106] width 6 height 6
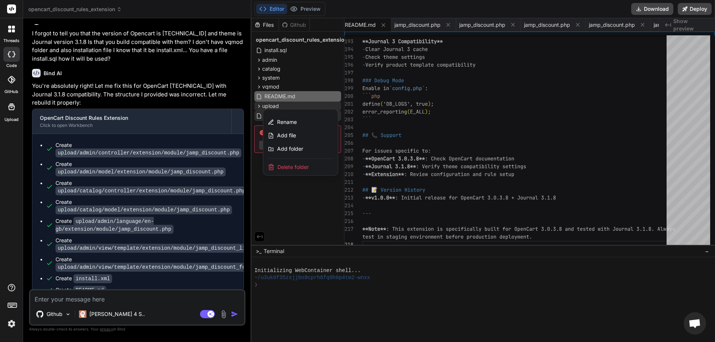
click at [338, 109] on div at bounding box center [483, 180] width 464 height 324
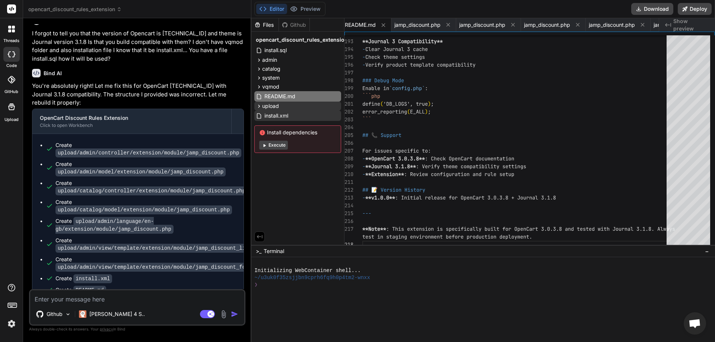
click at [277, 9] on button "Editor" at bounding box center [271, 9] width 31 height 10
click at [293, 26] on div "Github" at bounding box center [294, 24] width 31 height 7
click at [121, 301] on textarea at bounding box center [137, 296] width 214 height 13
click at [118, 9] on icon at bounding box center [119, 9] width 5 height 5
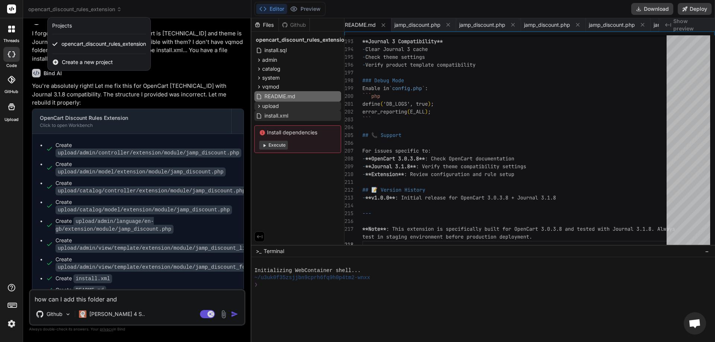
click at [156, 7] on div at bounding box center [357, 171] width 715 height 342
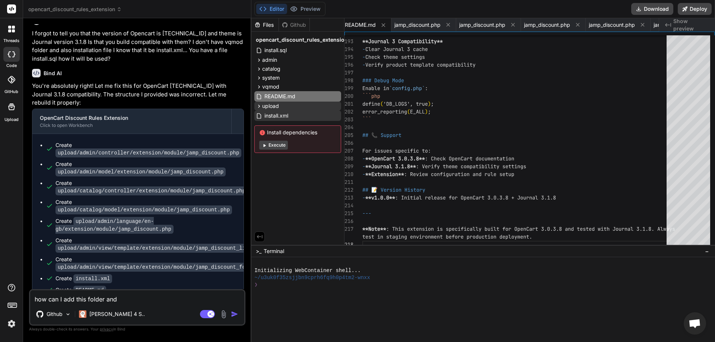
click at [125, 299] on textarea "how can I add this folder and" at bounding box center [137, 296] width 214 height 13
click at [133, 300] on textarea "how can I add this folder and" at bounding box center [137, 296] width 214 height 13
click at [136, 300] on textarea "how can I add this folder and" at bounding box center [137, 296] width 214 height 13
click at [384, 28] on icon at bounding box center [383, 25] width 6 height 6
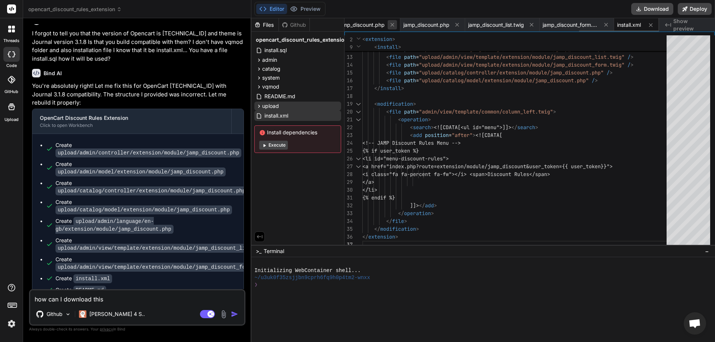
click at [389, 25] on icon at bounding box center [392, 25] width 6 height 6
click at [391, 25] on icon at bounding box center [392, 25] width 6 height 6
click at [391, 23] on icon at bounding box center [393, 25] width 4 height 4
click at [391, 23] on icon at bounding box center [392, 25] width 6 height 6
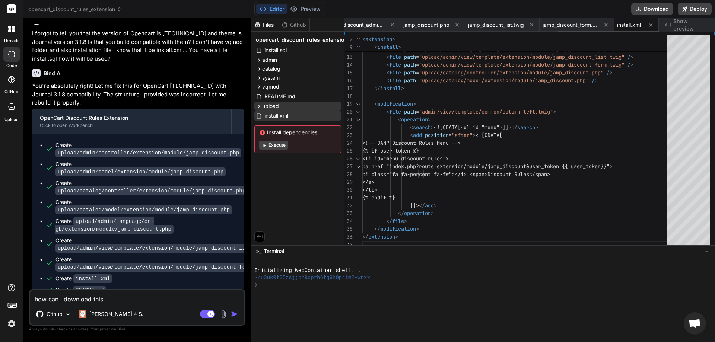
click at [391, 23] on icon at bounding box center [393, 25] width 4 height 4
click at [391, 23] on icon at bounding box center [392, 25] width 6 height 6
click at [391, 23] on icon at bounding box center [393, 25] width 4 height 4
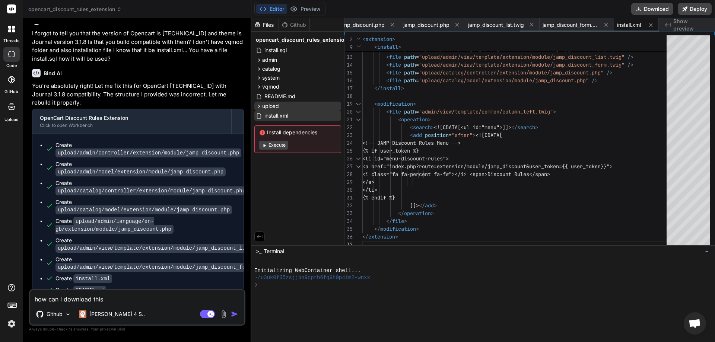
click at [391, 23] on icon at bounding box center [393, 25] width 4 height 4
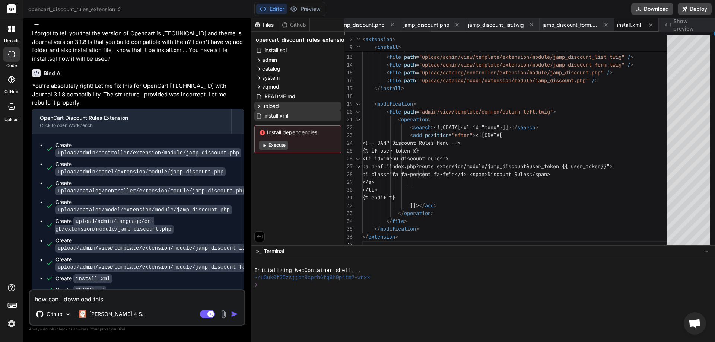
click at [391, 23] on icon at bounding box center [393, 25] width 4 height 4
click at [391, 23] on icon at bounding box center [392, 25] width 6 height 6
click at [391, 23] on div "jamp_discount.php" at bounding box center [421, 24] width 65 height 13
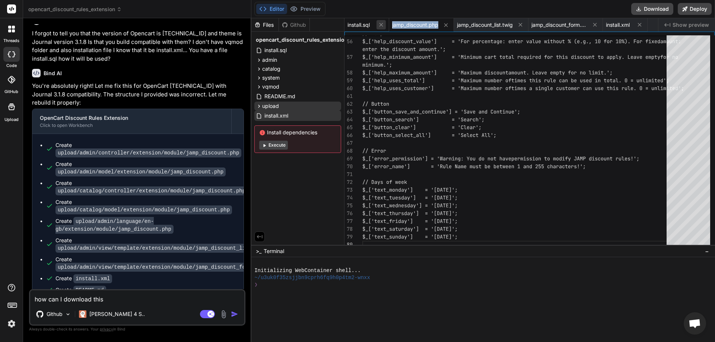
click at [384, 25] on icon at bounding box center [381, 25] width 6 height 6
click at [406, 24] on button at bounding box center [401, 24] width 9 height 9
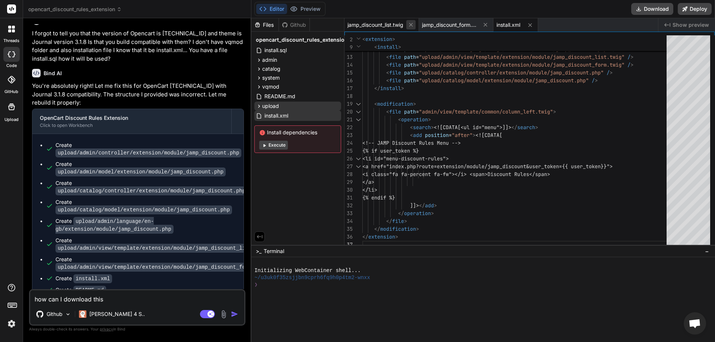
click at [408, 24] on icon at bounding box center [411, 25] width 6 height 6
click at [409, 24] on icon at bounding box center [411, 25] width 6 height 6
click at [383, 25] on icon at bounding box center [381, 25] width 6 height 6
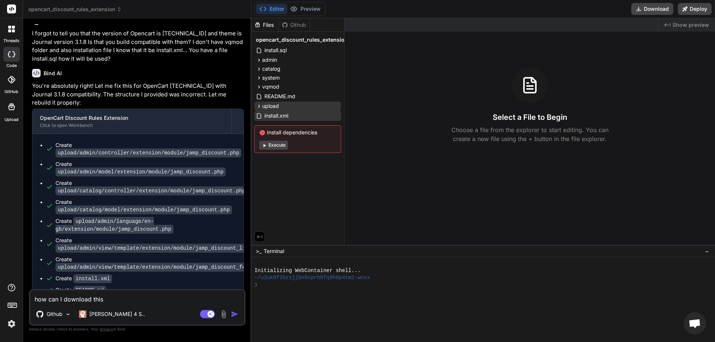
click at [139, 297] on textarea "how can I download this" at bounding box center [137, 296] width 214 height 13
click at [278, 105] on span "upload" at bounding box center [270, 105] width 17 height 7
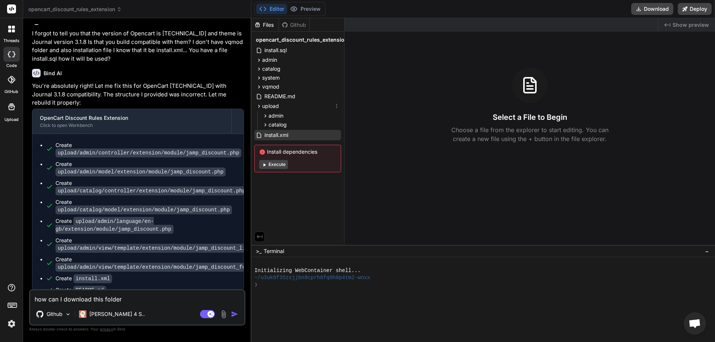
click at [336, 104] on icon at bounding box center [337, 106] width 6 height 6
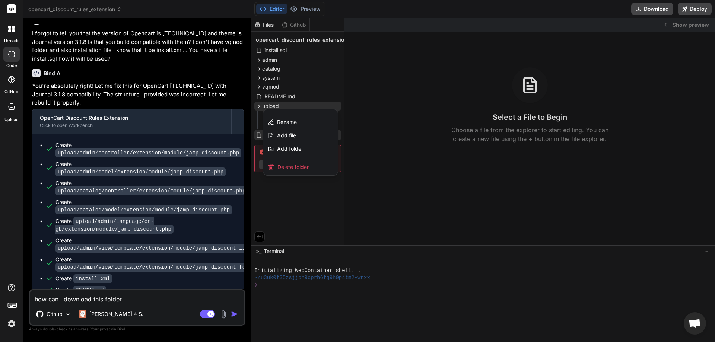
click at [336, 104] on div at bounding box center [483, 180] width 464 height 324
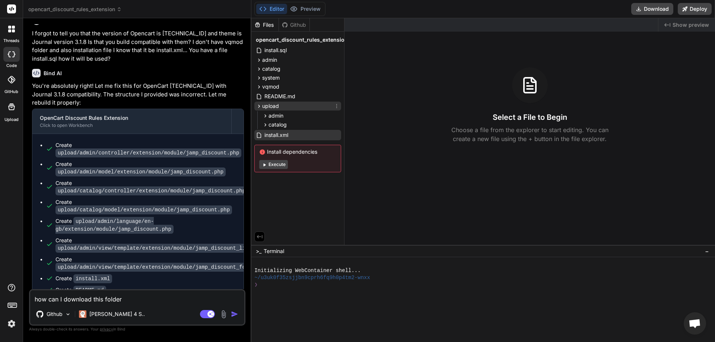
click at [294, 105] on div "upload" at bounding box center [297, 106] width 87 height 9
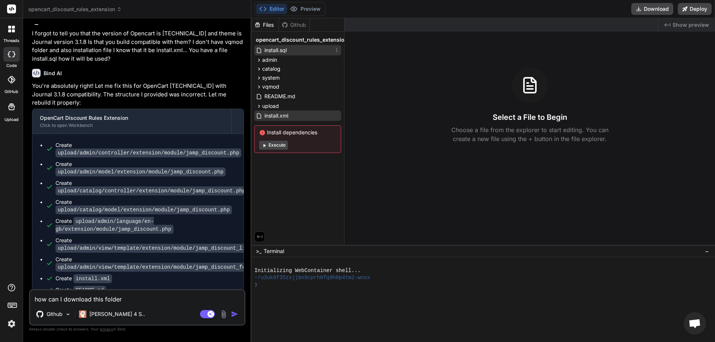
click at [340, 49] on div "install.sql" at bounding box center [297, 50] width 87 height 10
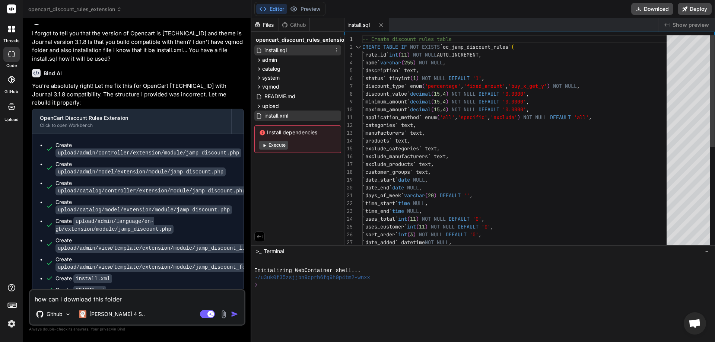
click at [338, 49] on icon at bounding box center [337, 50] width 6 height 6
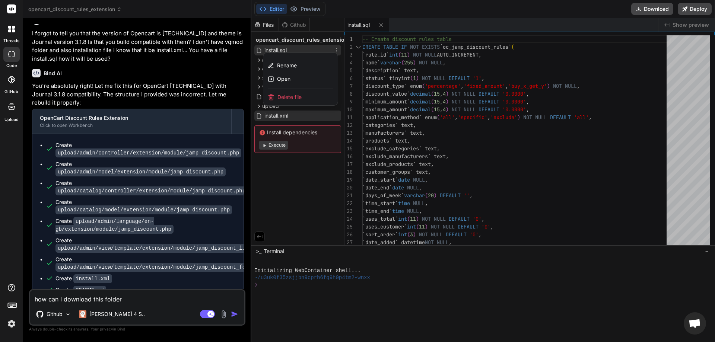
click at [298, 94] on span "Delete file" at bounding box center [289, 96] width 24 height 7
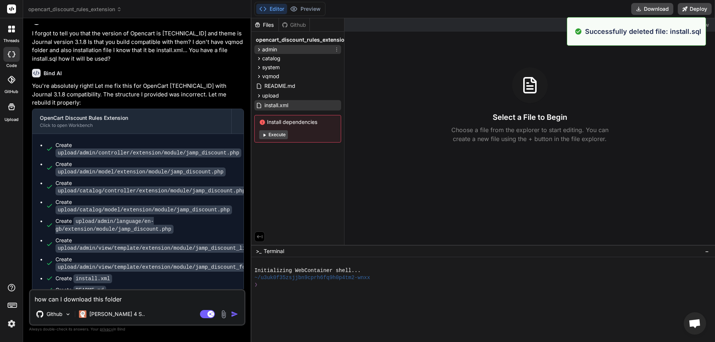
click at [327, 47] on div "admin" at bounding box center [297, 49] width 87 height 9
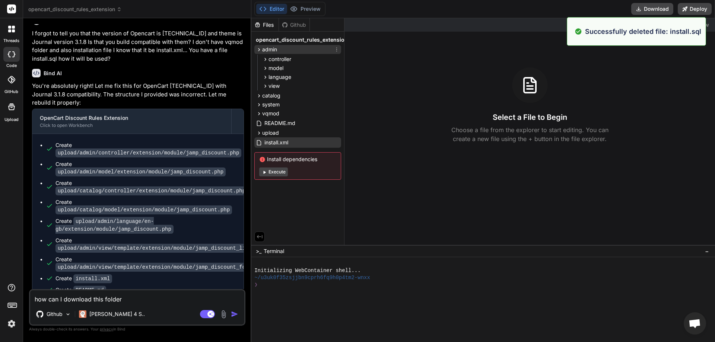
click at [337, 47] on icon at bounding box center [337, 50] width 6 height 6
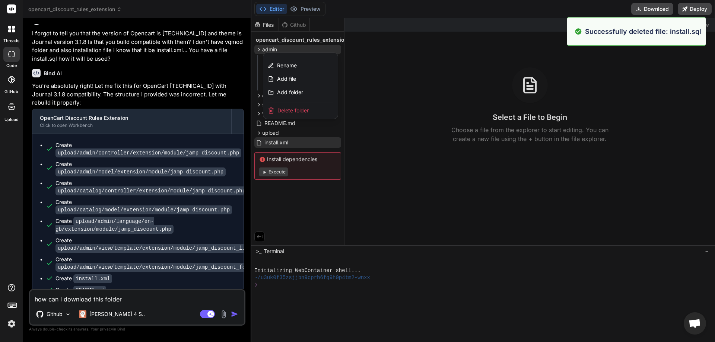
click at [309, 106] on div "Delete folder" at bounding box center [300, 110] width 74 height 16
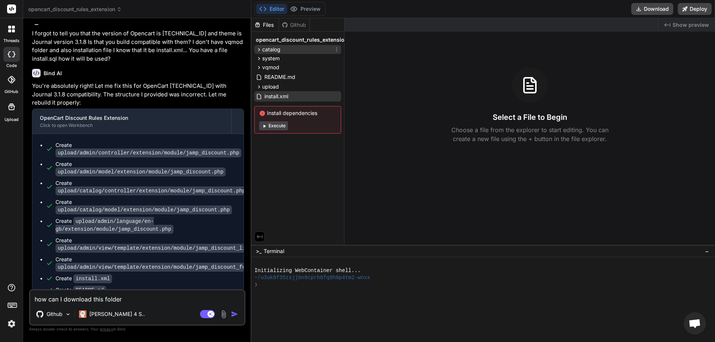
click at [339, 48] on icon at bounding box center [337, 50] width 6 height 6
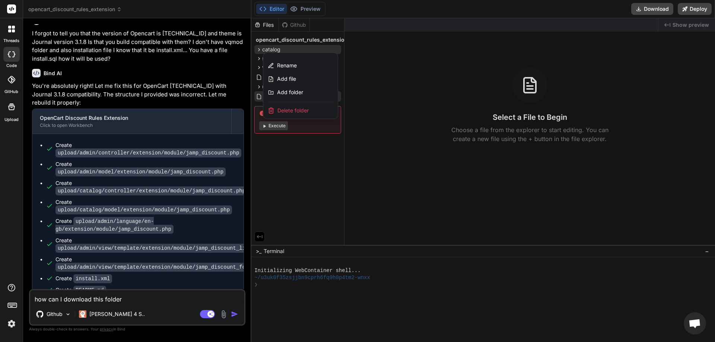
click at [296, 108] on span "Delete folder" at bounding box center [292, 110] width 31 height 7
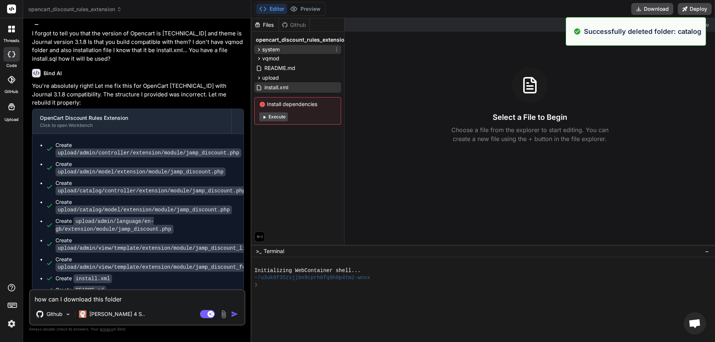
click at [337, 50] on icon at bounding box center [337, 50] width 6 height 6
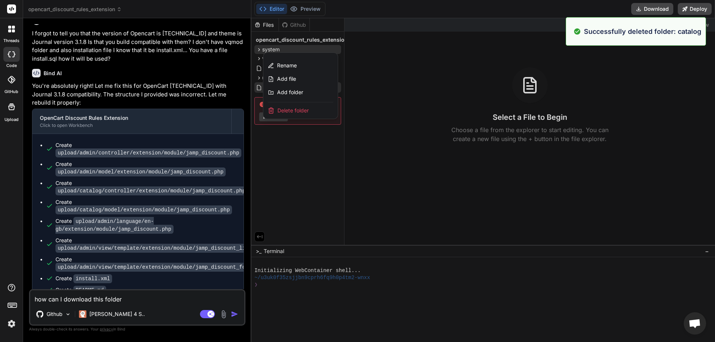
click at [296, 106] on div "Delete folder" at bounding box center [300, 110] width 74 height 16
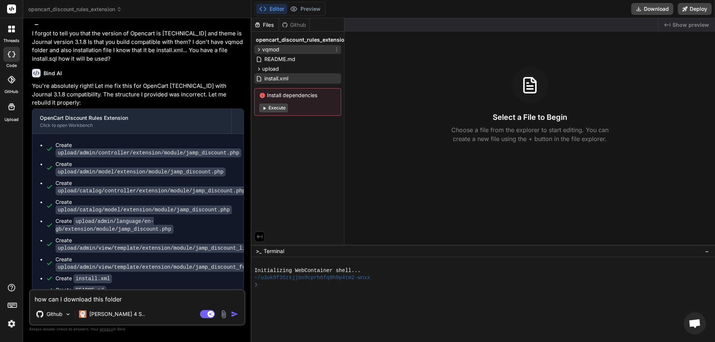
click at [337, 48] on icon at bounding box center [337, 50] width 6 height 6
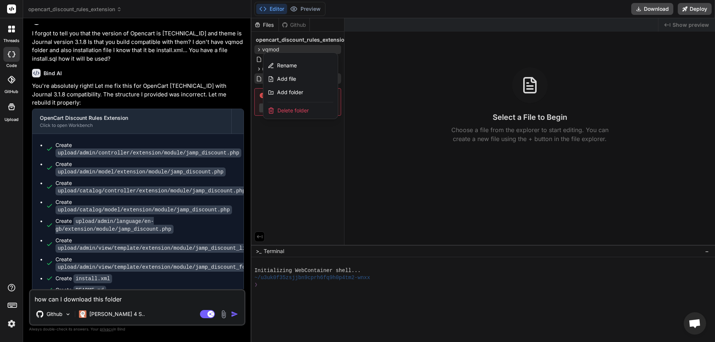
drag, startPoint x: 316, startPoint y: 109, endPoint x: 399, endPoint y: 23, distance: 119.8
click at [315, 109] on div "Delete folder" at bounding box center [300, 110] width 74 height 16
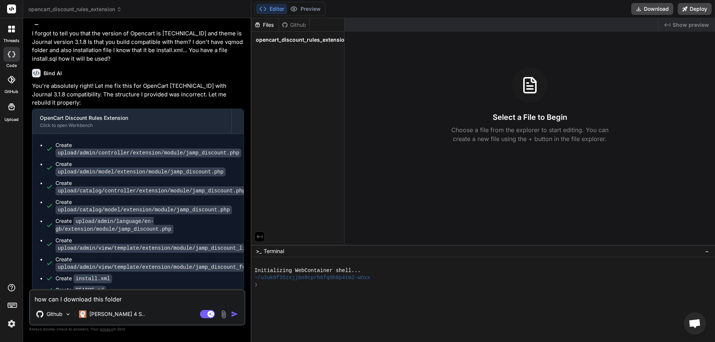
click at [311, 39] on span "opencart_discount_rules_extension" at bounding box center [302, 39] width 92 height 7
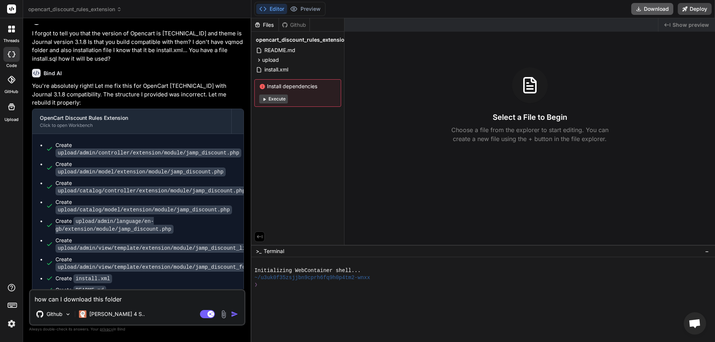
click at [653, 10] on button "Download" at bounding box center [652, 9] width 42 height 12
drag, startPoint x: 155, startPoint y: 300, endPoint x: 38, endPoint y: 301, distance: 116.9
click at [38, 301] on textarea "how can I download this folder" at bounding box center [137, 296] width 214 height 13
